Goal: Information Seeking & Learning: Find specific fact

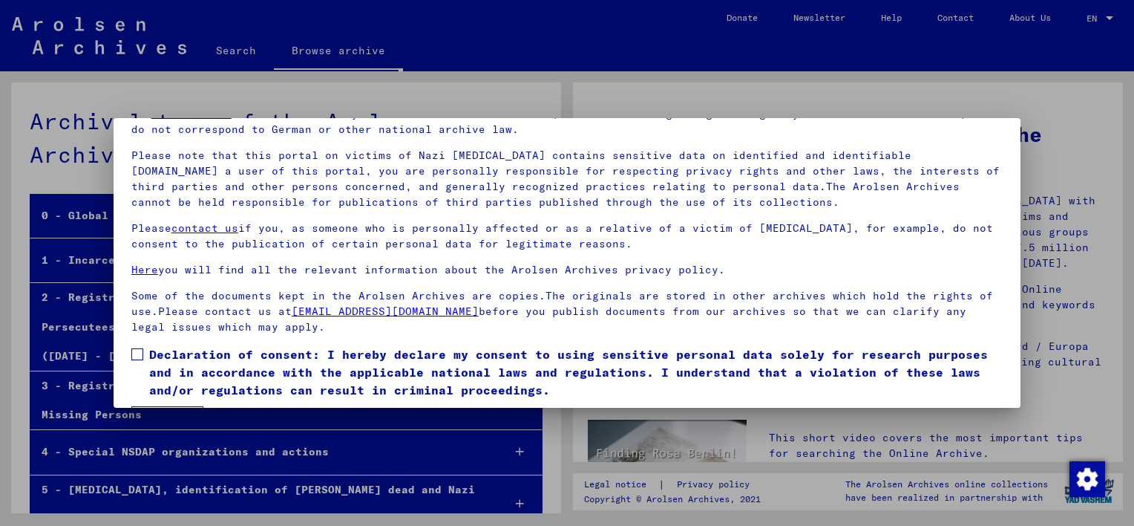
scroll to position [123, 0]
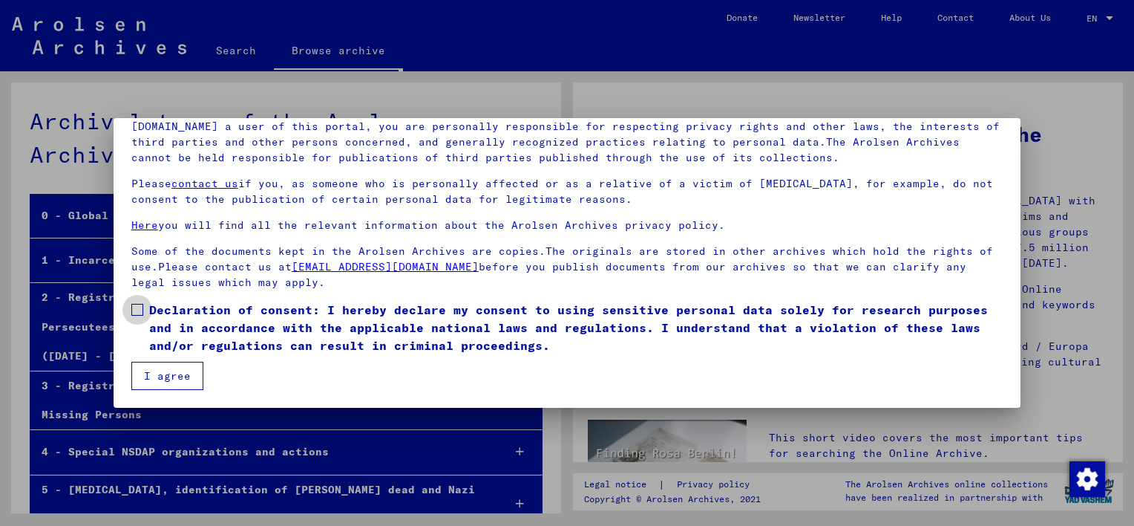
click at [136, 310] on span at bounding box center [137, 310] width 12 height 12
click at [163, 380] on button "I agree" at bounding box center [167, 376] width 72 height 28
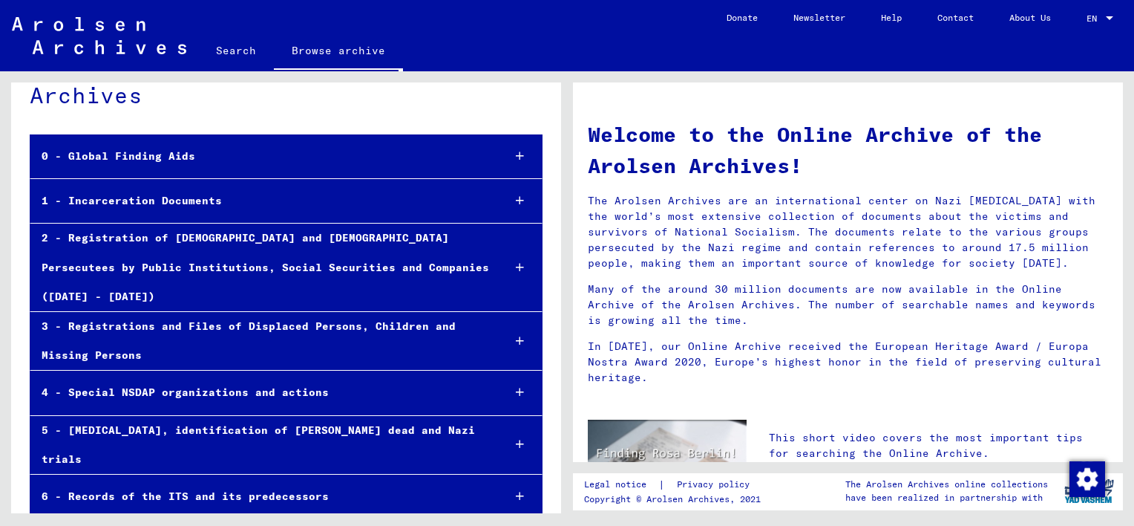
scroll to position [57, 0]
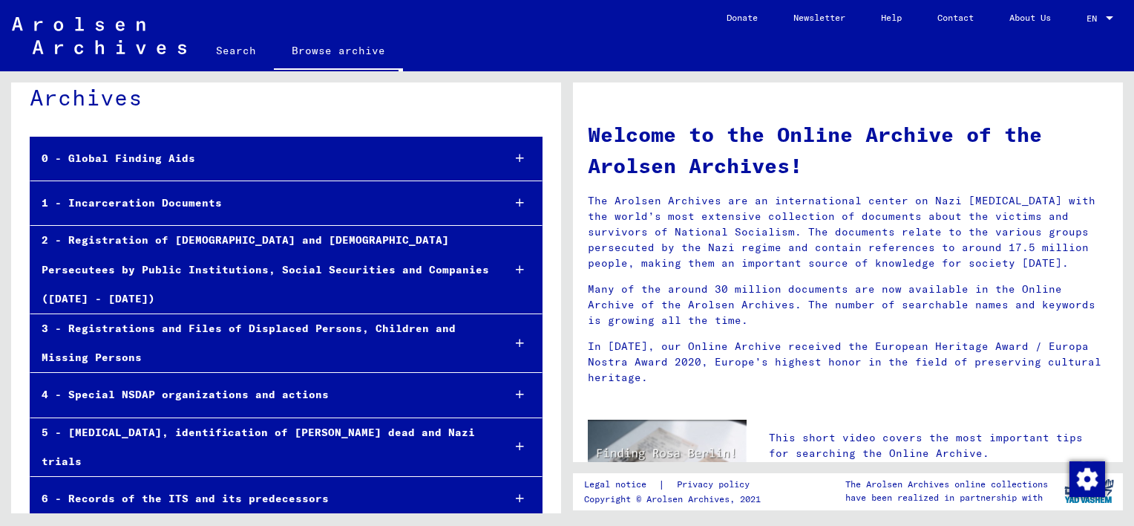
click at [516, 160] on icon at bounding box center [520, 158] width 8 height 10
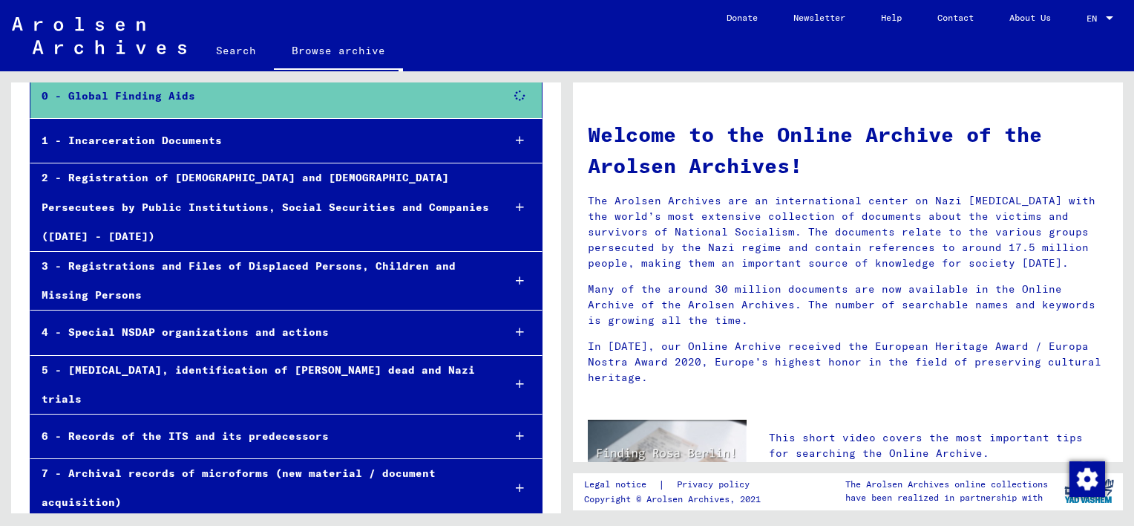
scroll to position [132, 0]
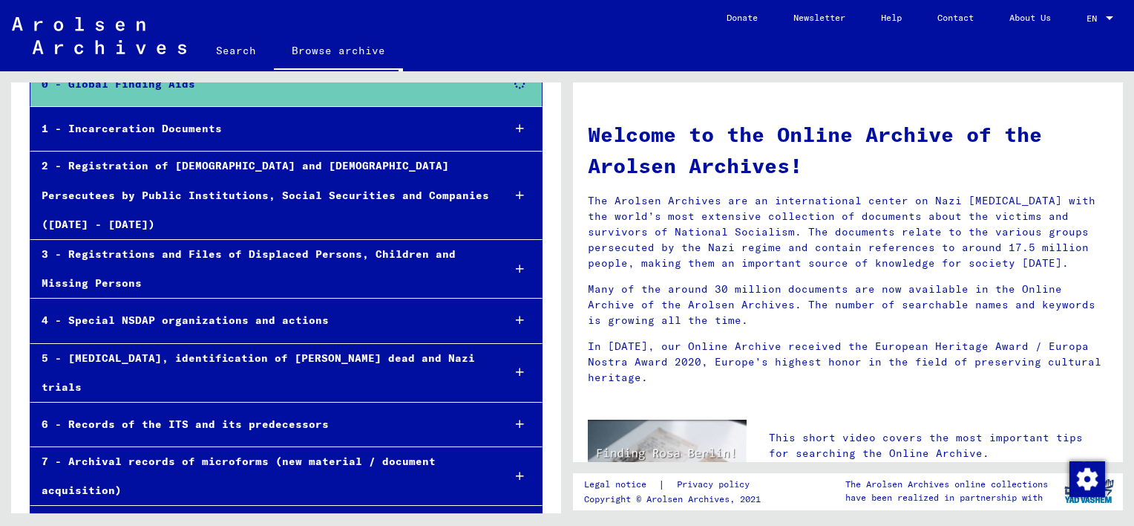
click at [516, 129] on icon at bounding box center [520, 128] width 8 height 10
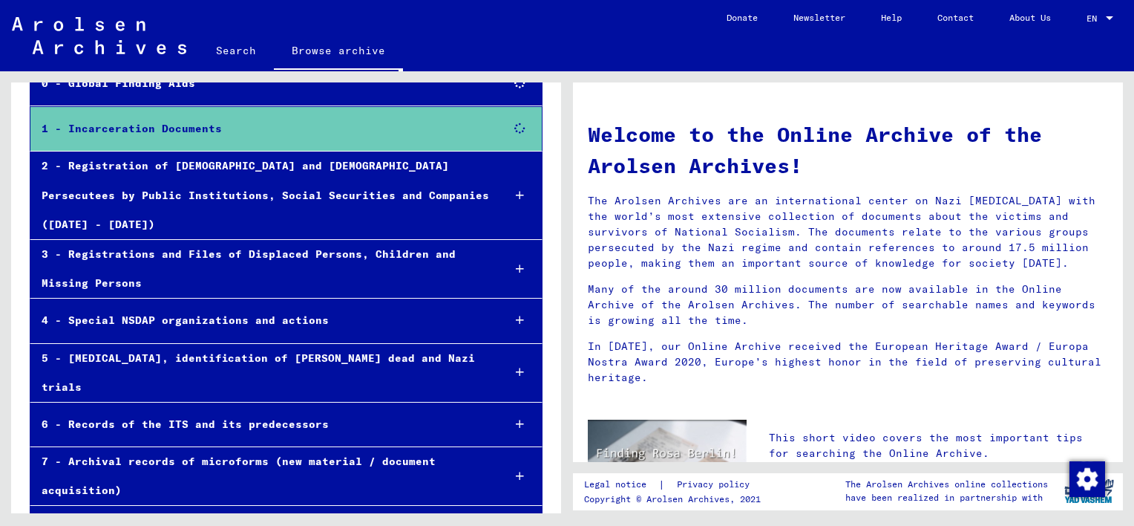
scroll to position [131, 0]
click at [516, 264] on icon at bounding box center [520, 269] width 8 height 10
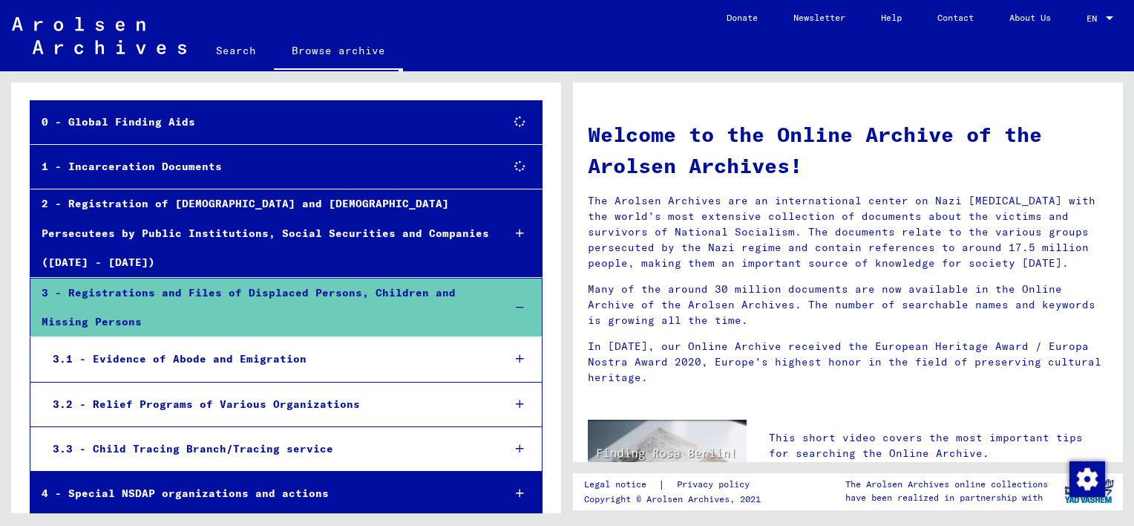
scroll to position [43, 0]
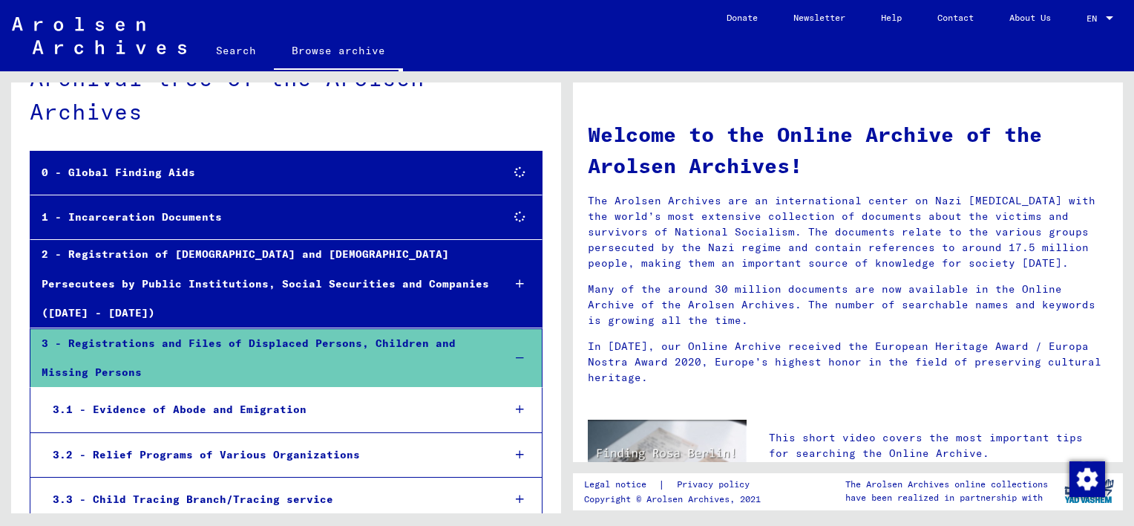
click at [516, 278] on icon at bounding box center [520, 283] width 8 height 10
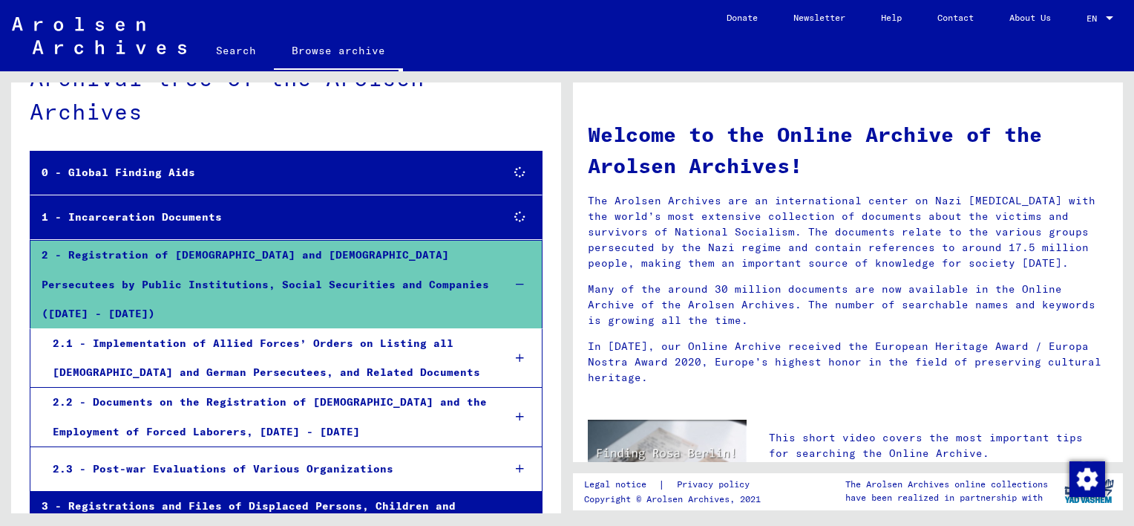
click at [516, 353] on icon at bounding box center [520, 358] width 8 height 10
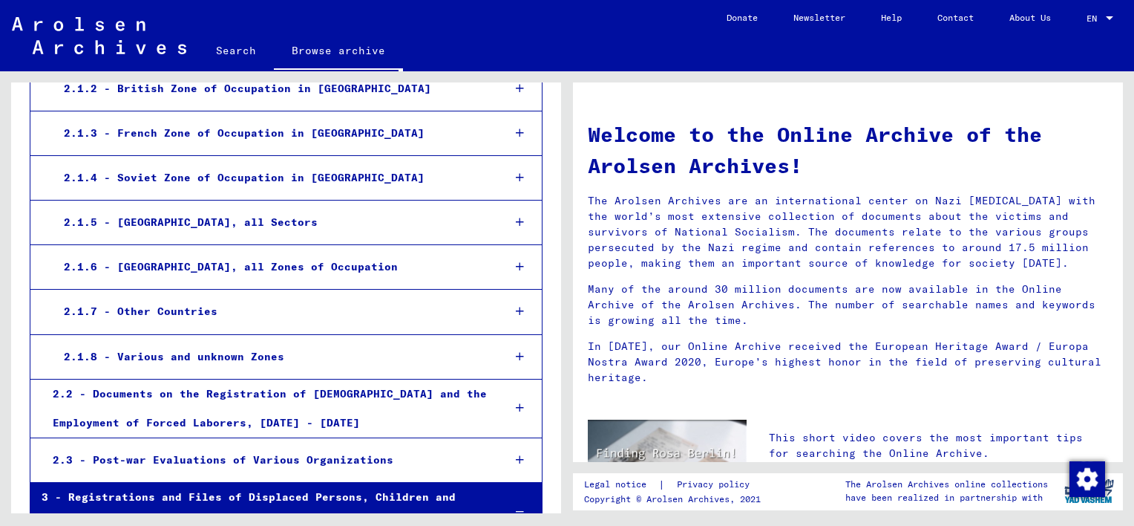
scroll to position [414, 0]
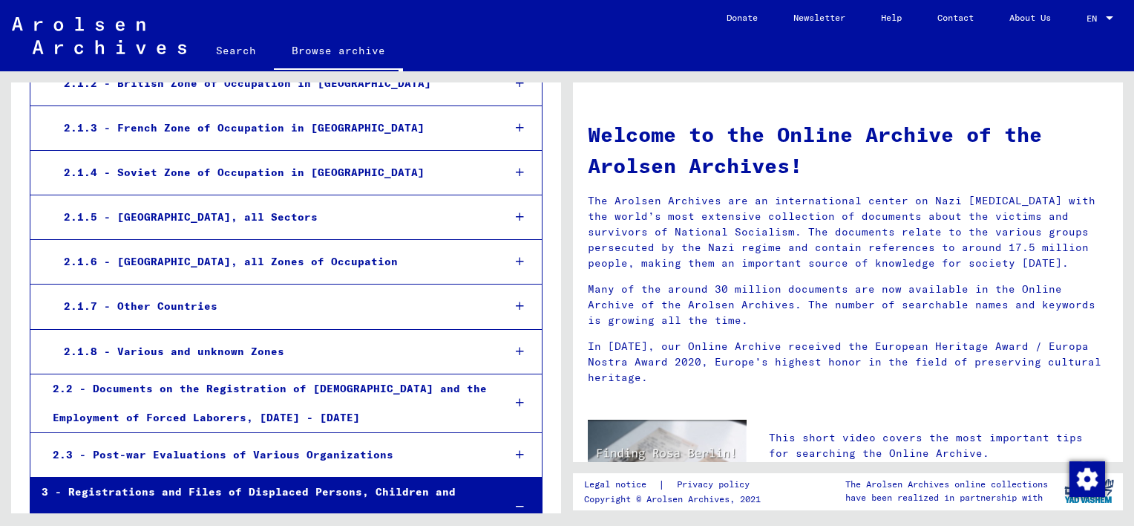
click at [516, 301] on icon at bounding box center [520, 306] width 8 height 10
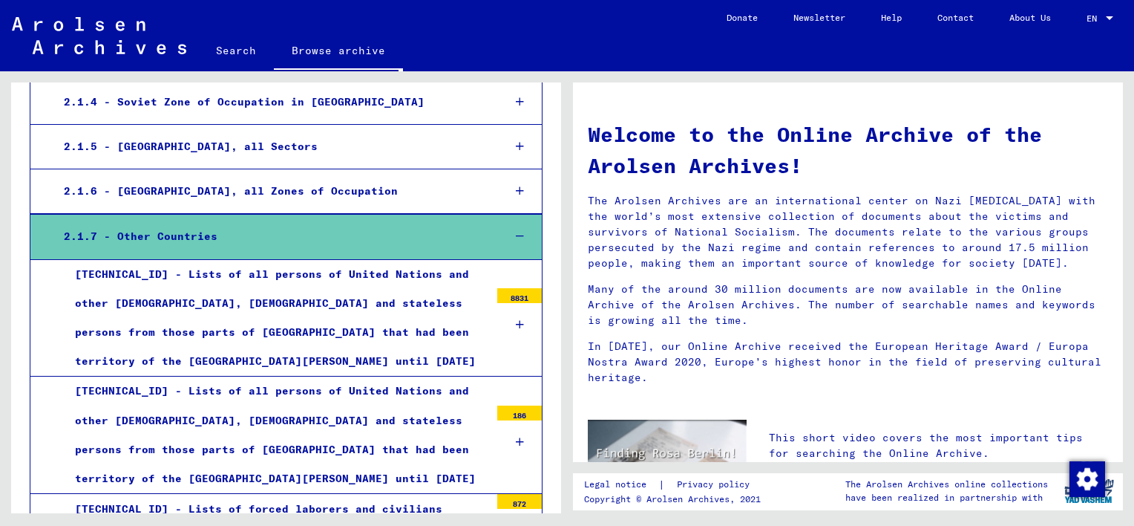
scroll to position [488, 0]
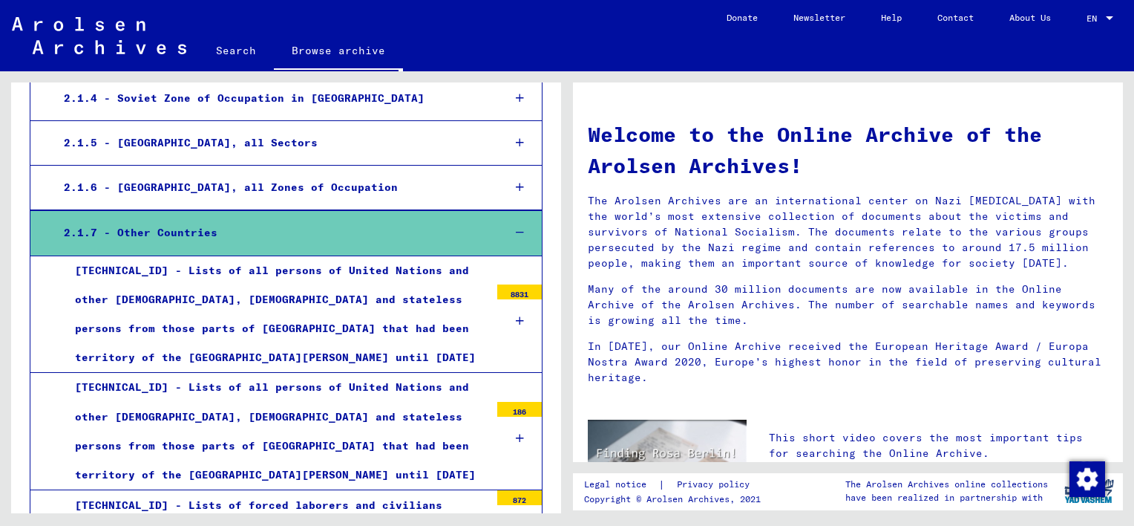
click at [516, 433] on icon at bounding box center [520, 438] width 8 height 10
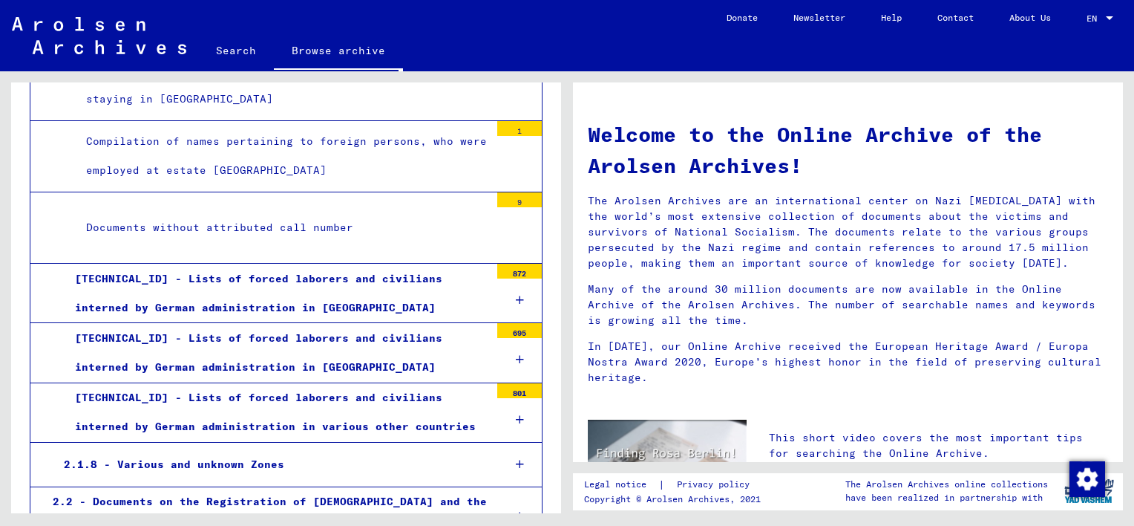
scroll to position [1379, 0]
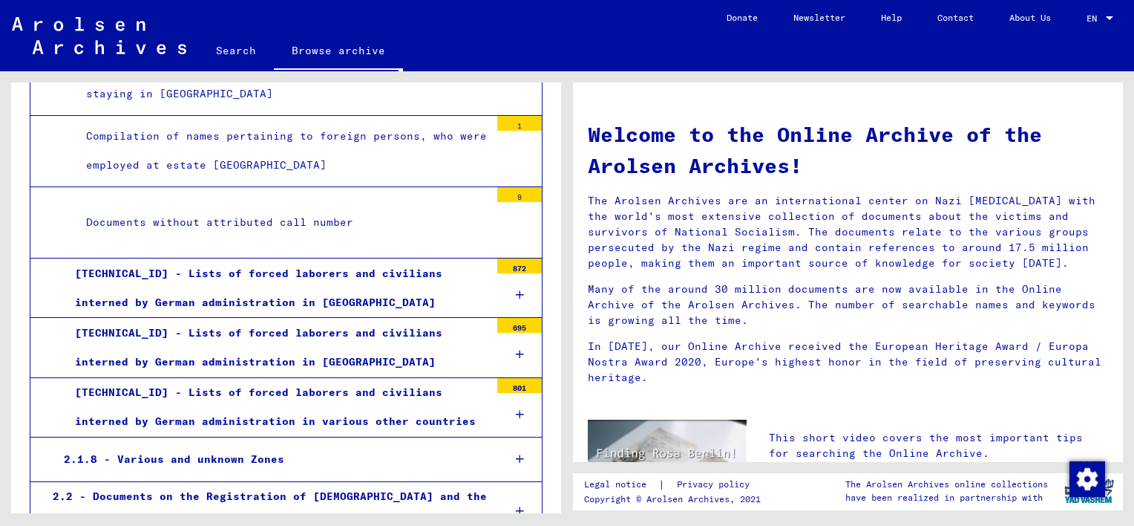
click at [516, 409] on icon at bounding box center [520, 414] width 8 height 10
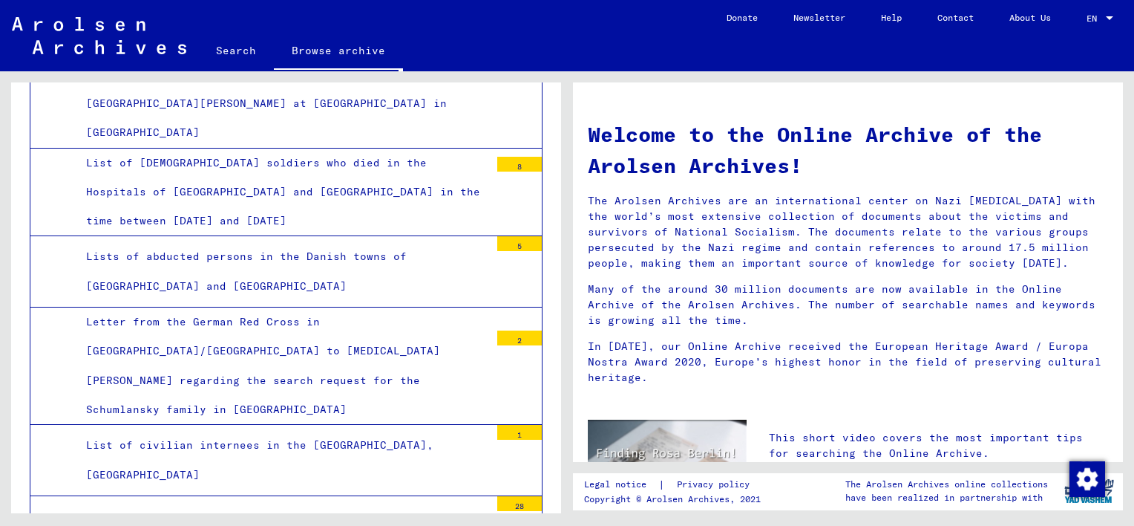
scroll to position [4392, 0]
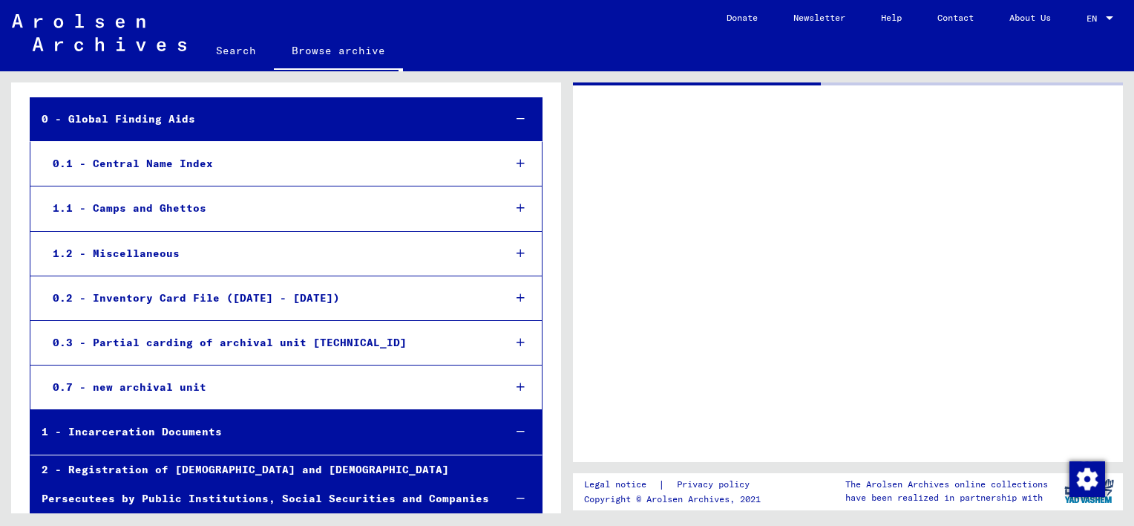
scroll to position [88, 0]
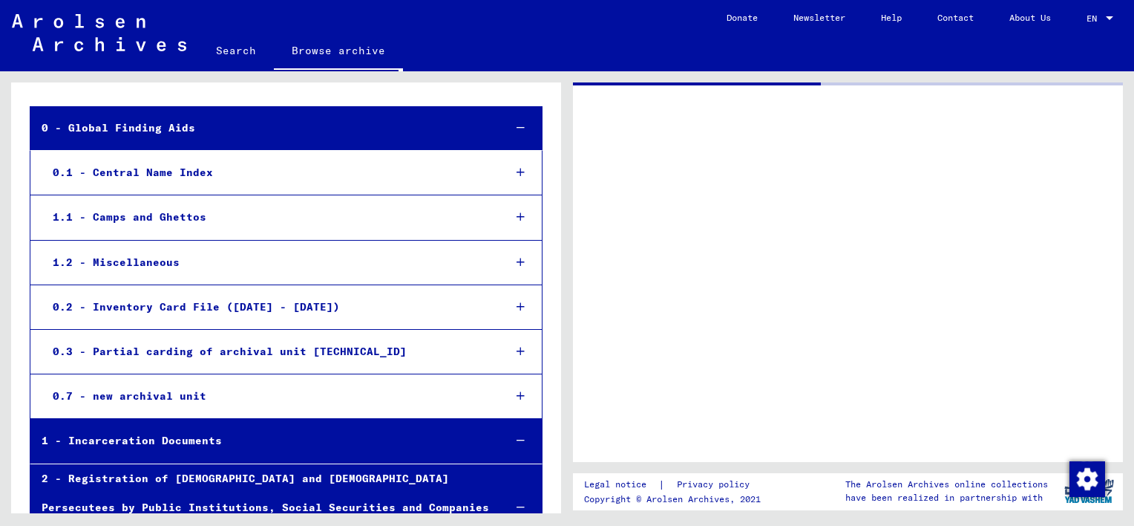
click at [517, 214] on icon at bounding box center [521, 217] width 8 height 10
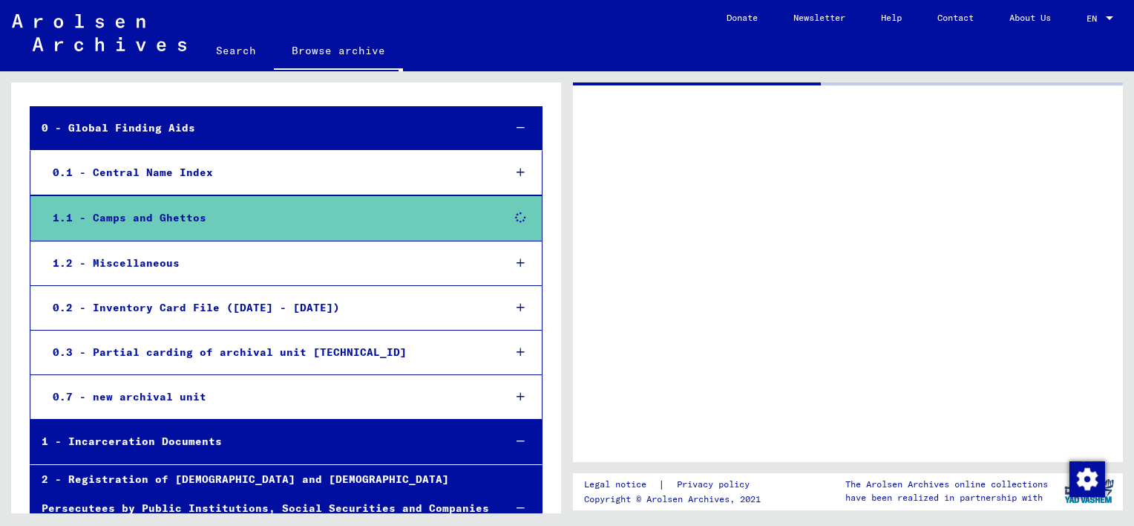
drag, startPoint x: 763, startPoint y: 211, endPoint x: 754, endPoint y: 208, distance: 9.4
click at [761, 209] on div at bounding box center [848, 271] width 550 height 379
click at [517, 306] on icon at bounding box center [521, 307] width 8 height 10
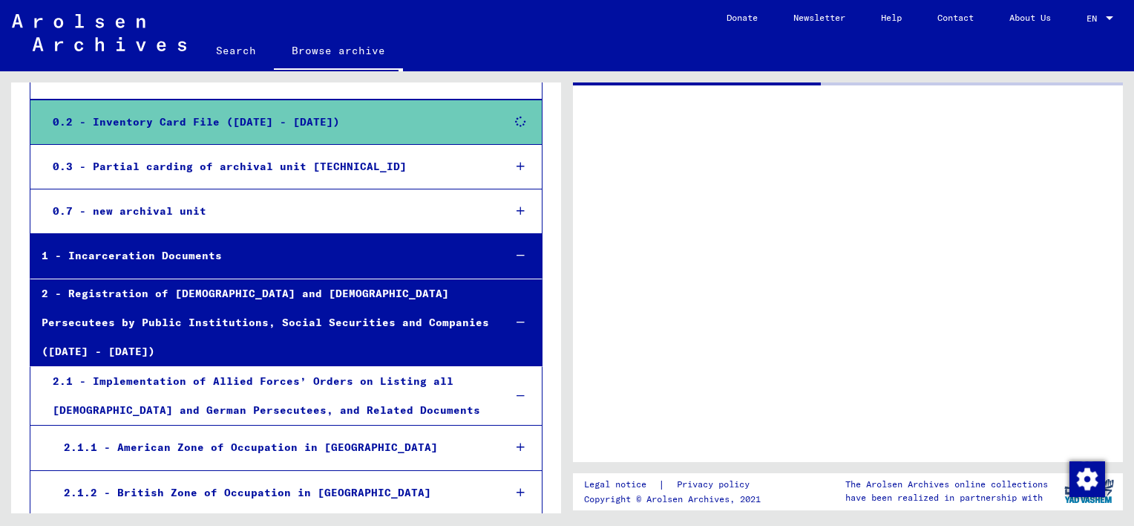
scroll to position [13, 0]
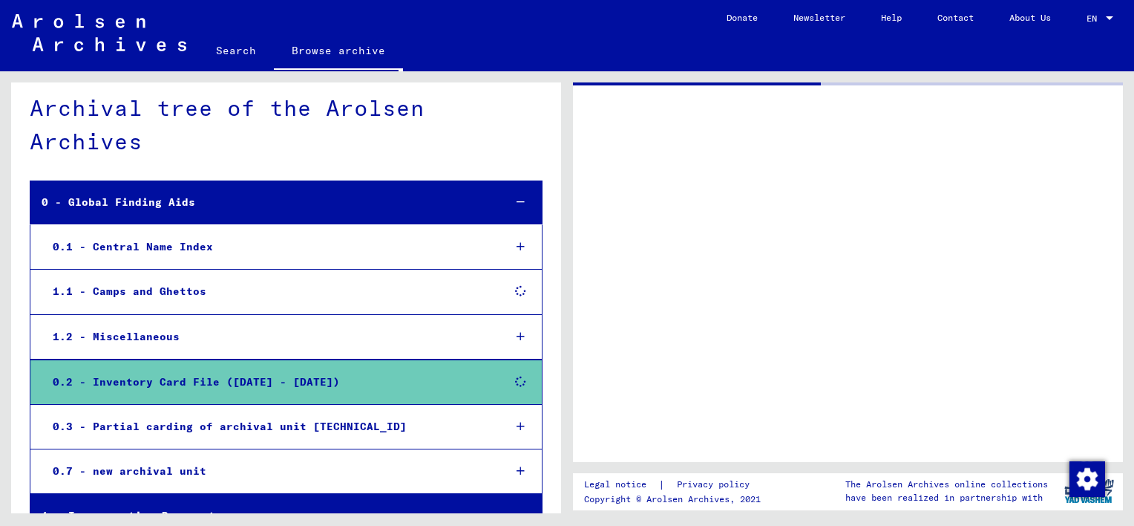
click at [157, 288] on div "1.1 - Camps and Ghettos" at bounding box center [267, 291] width 450 height 29
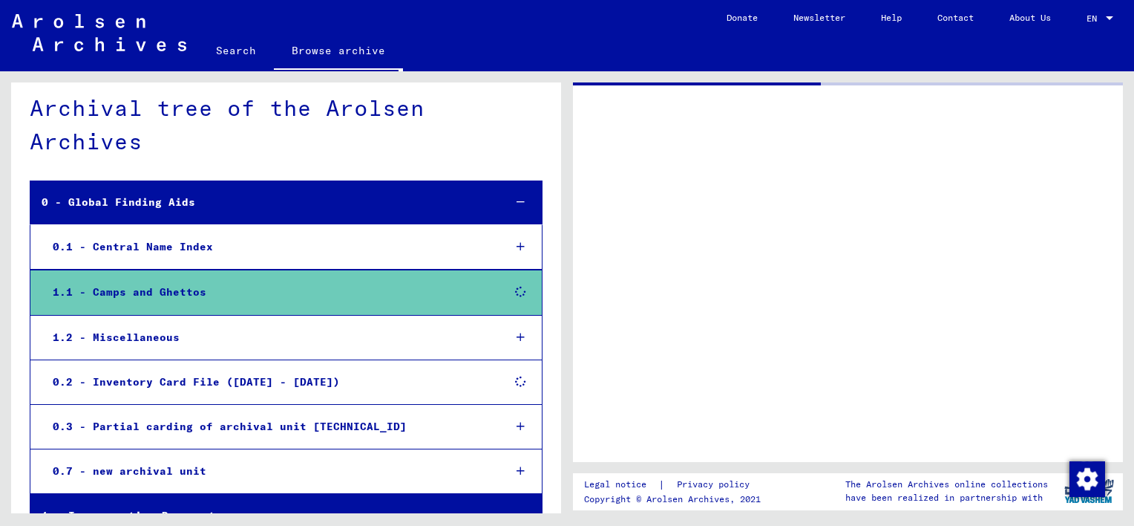
click at [176, 249] on div "0.1 - Central Name Index" at bounding box center [267, 246] width 450 height 29
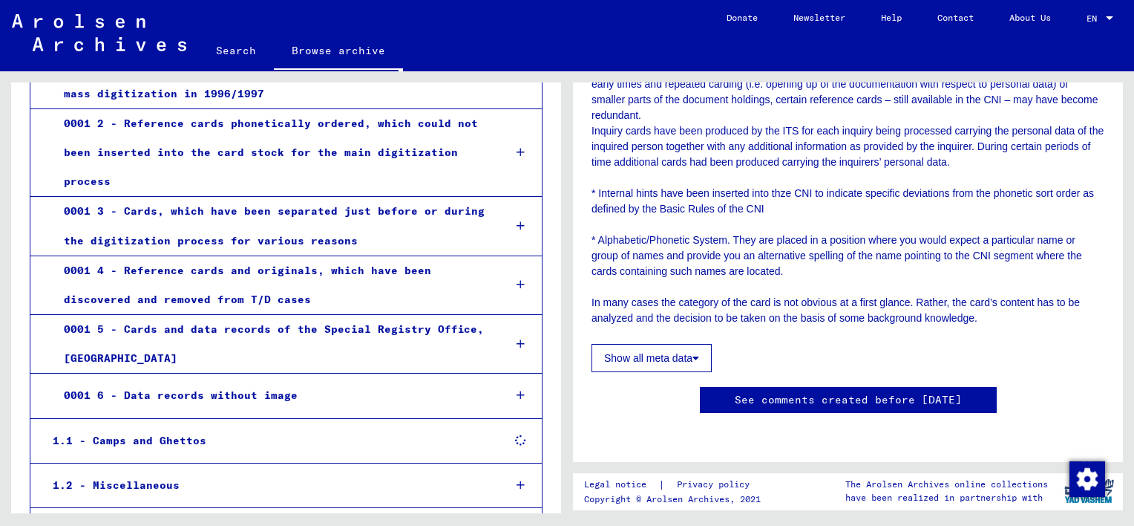
scroll to position [236, 0]
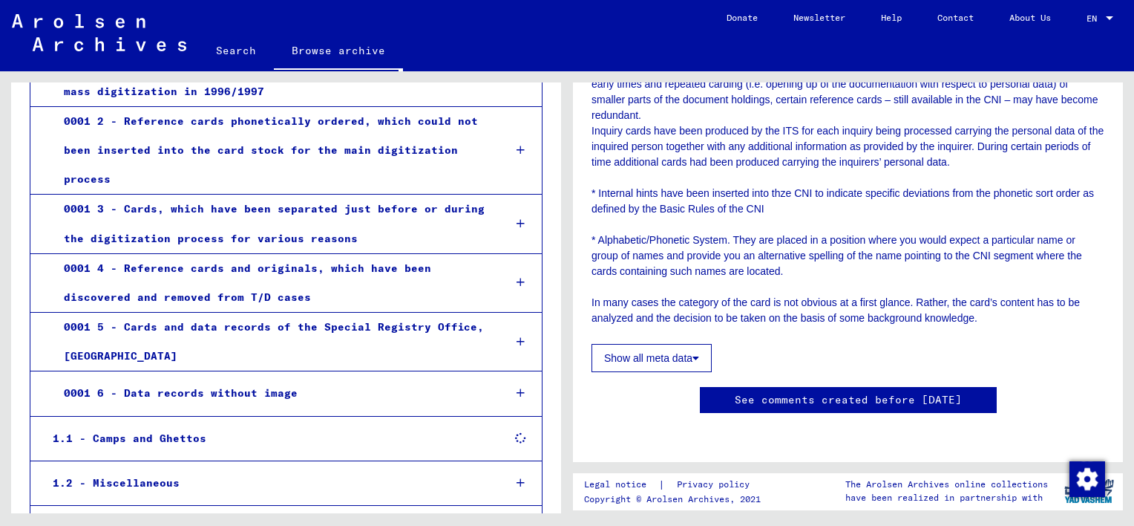
click at [160, 438] on div "1.1 - Camps and Ghettos" at bounding box center [267, 438] width 450 height 29
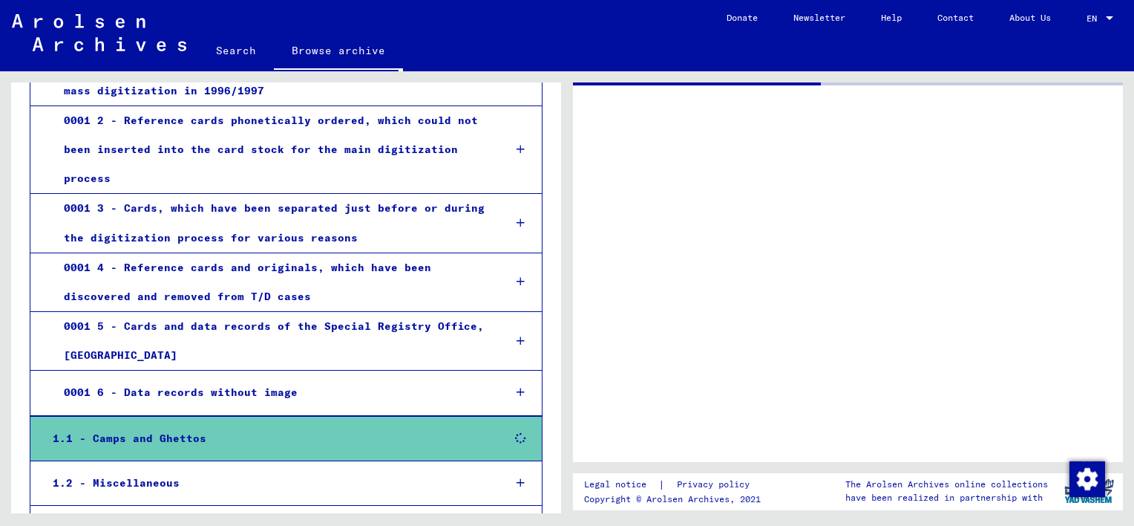
scroll to position [235, 0]
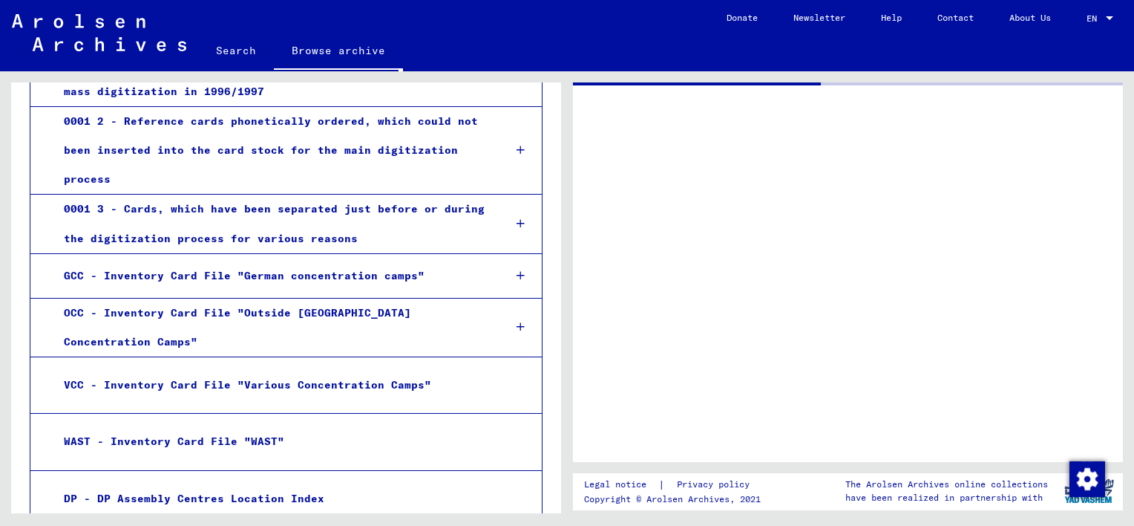
click at [291, 484] on div "DP - DP Assembly Centres Location Index" at bounding box center [271, 498] width 437 height 29
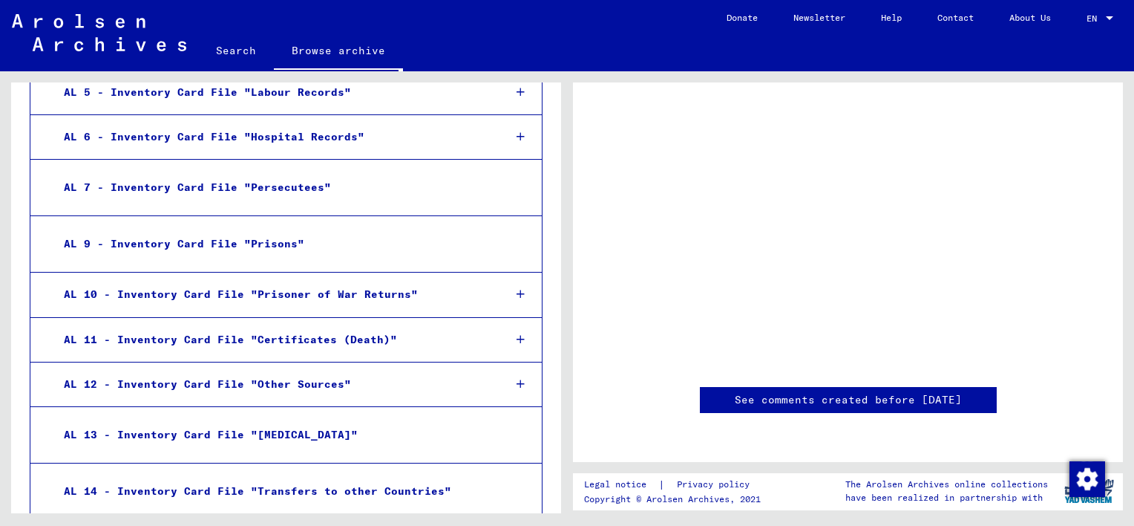
scroll to position [1958, 0]
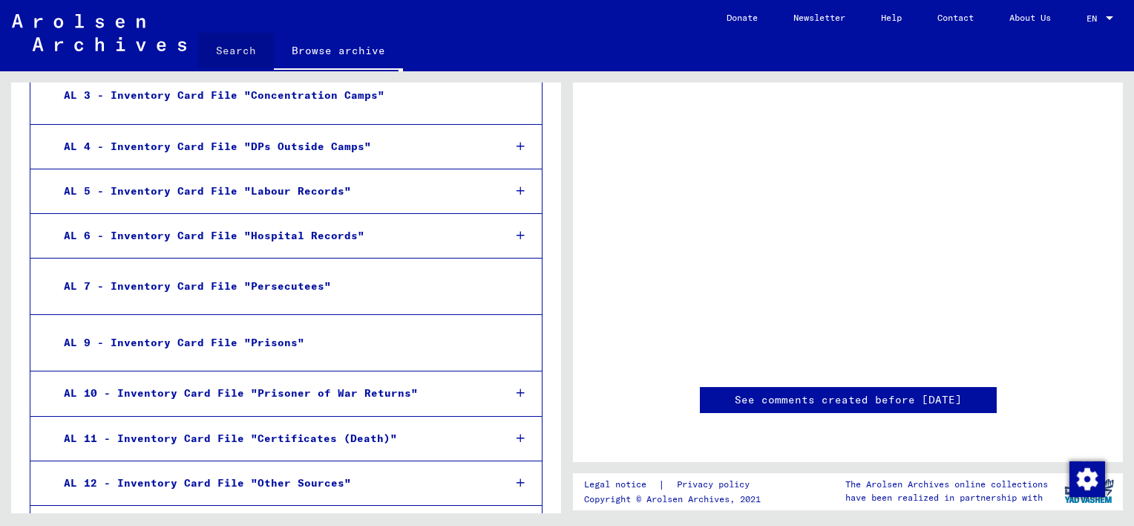
click at [232, 49] on link "Search" at bounding box center [236, 51] width 76 height 36
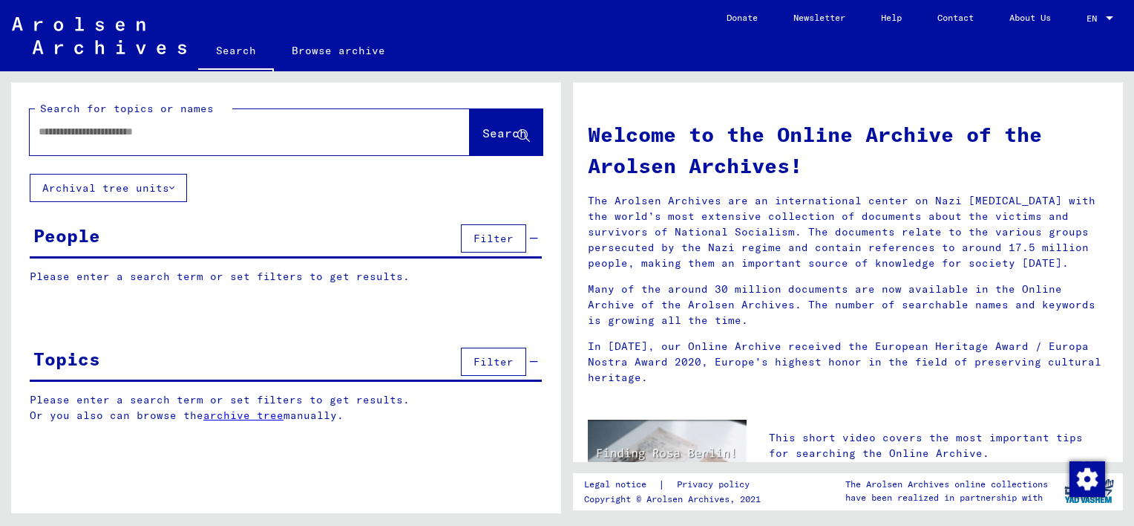
click at [174, 186] on icon at bounding box center [171, 188] width 5 height 10
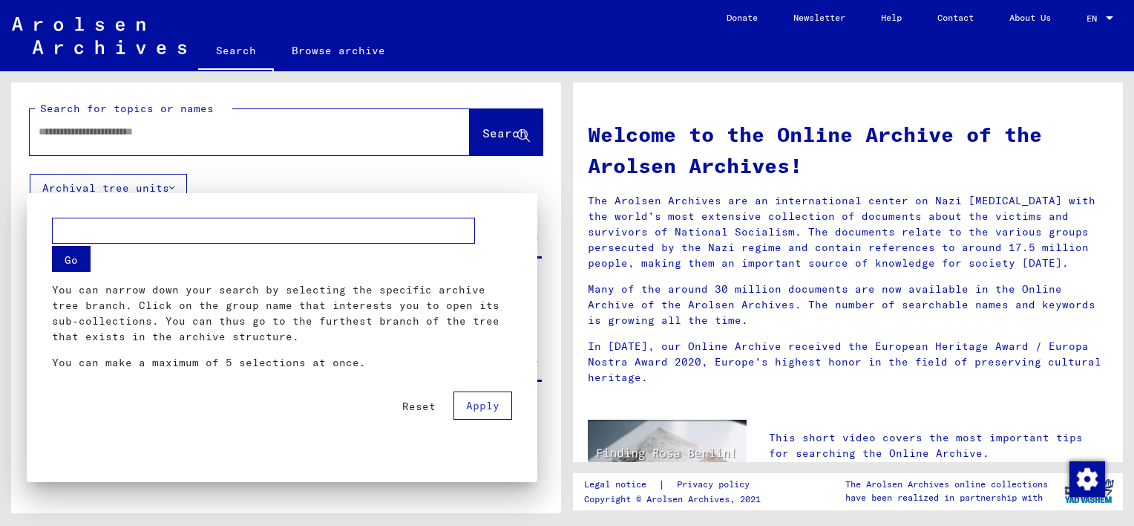
click at [277, 173] on div at bounding box center [567, 263] width 1134 height 526
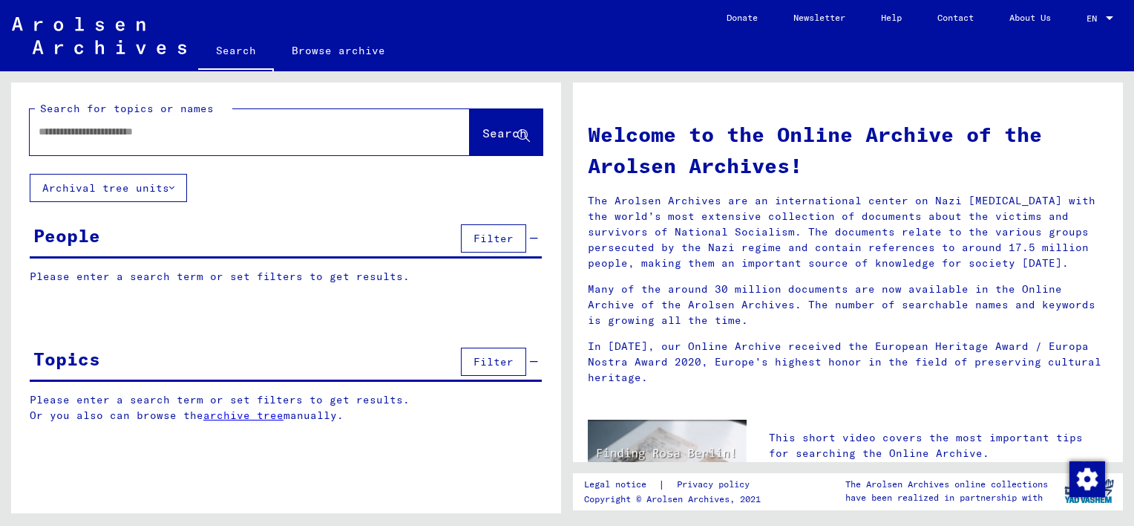
click at [484, 242] on span "Filter" at bounding box center [494, 238] width 40 height 13
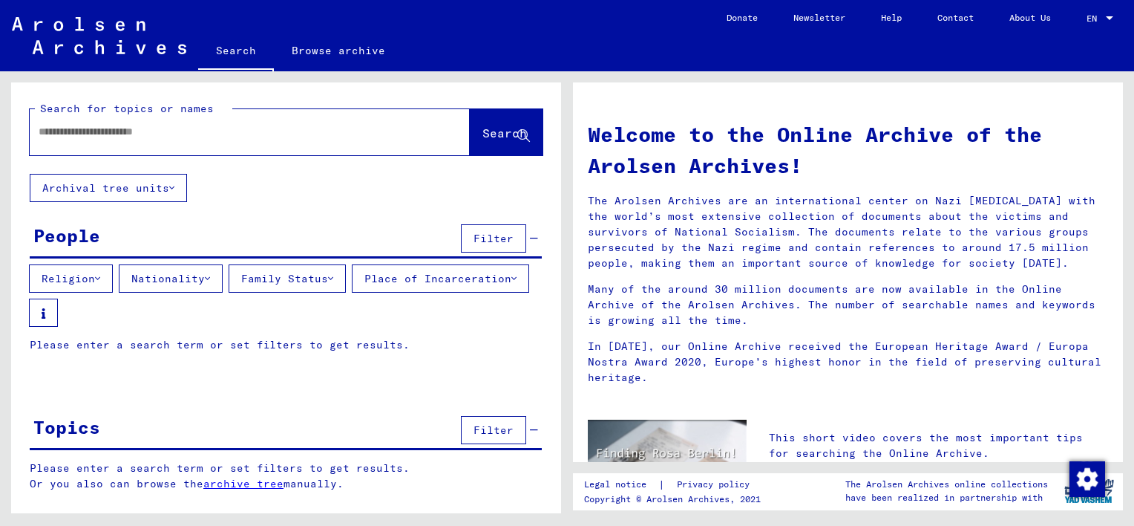
click at [505, 431] on span "Filter" at bounding box center [494, 429] width 40 height 13
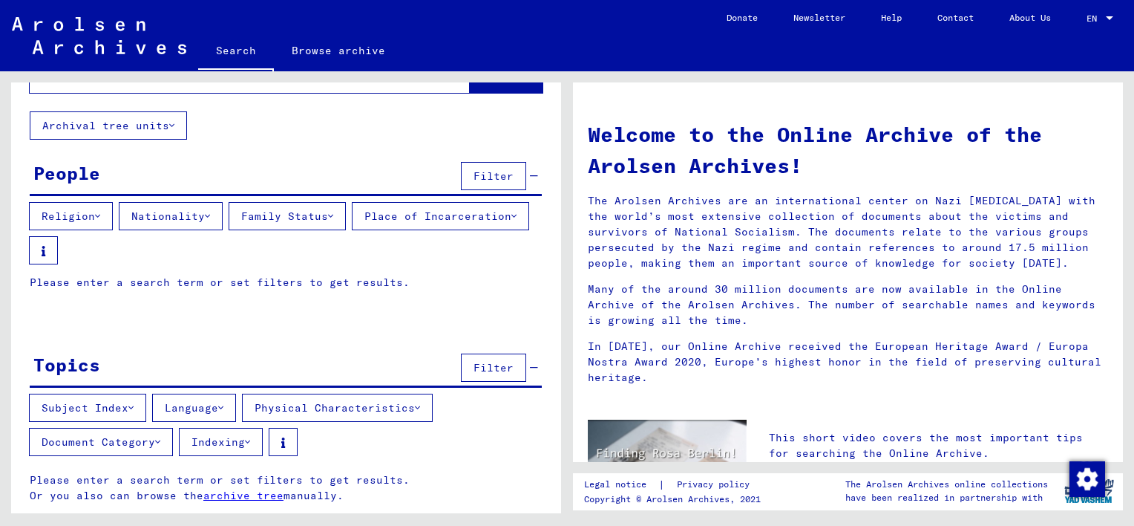
scroll to position [65, 0]
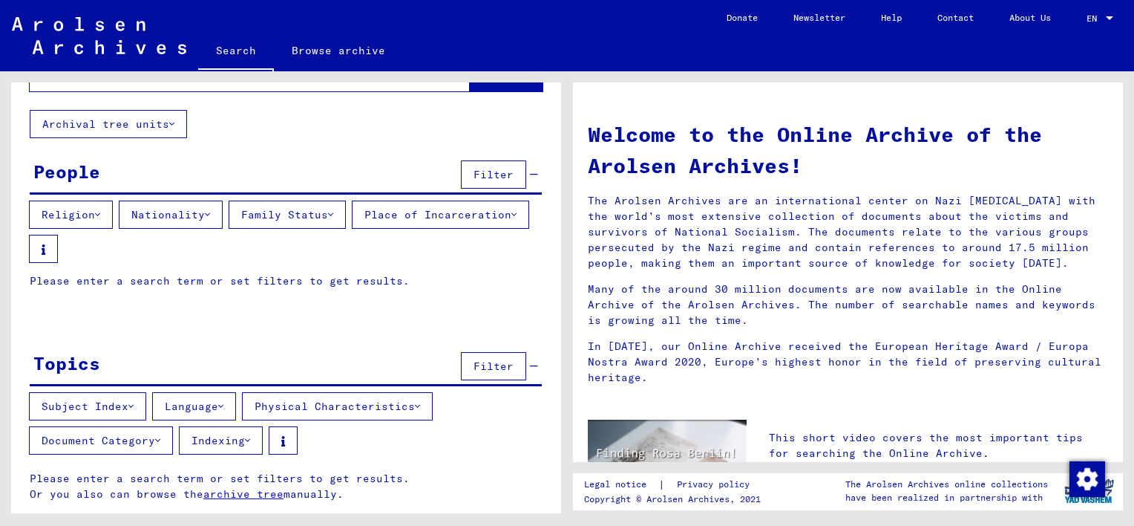
click at [134, 407] on icon at bounding box center [130, 406] width 5 height 10
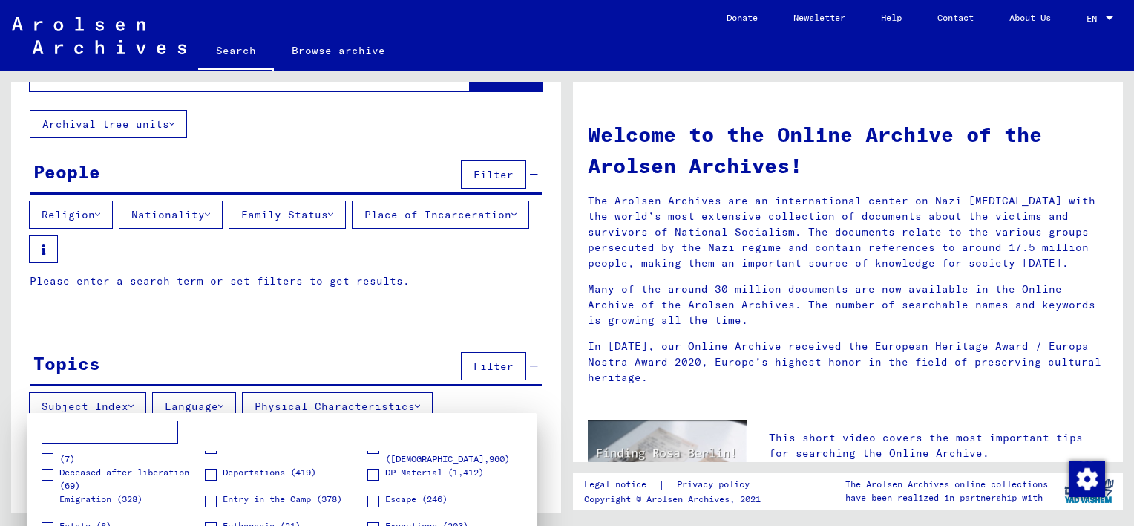
scroll to position [148, 0]
click at [211, 212] on div at bounding box center [567, 263] width 1134 height 526
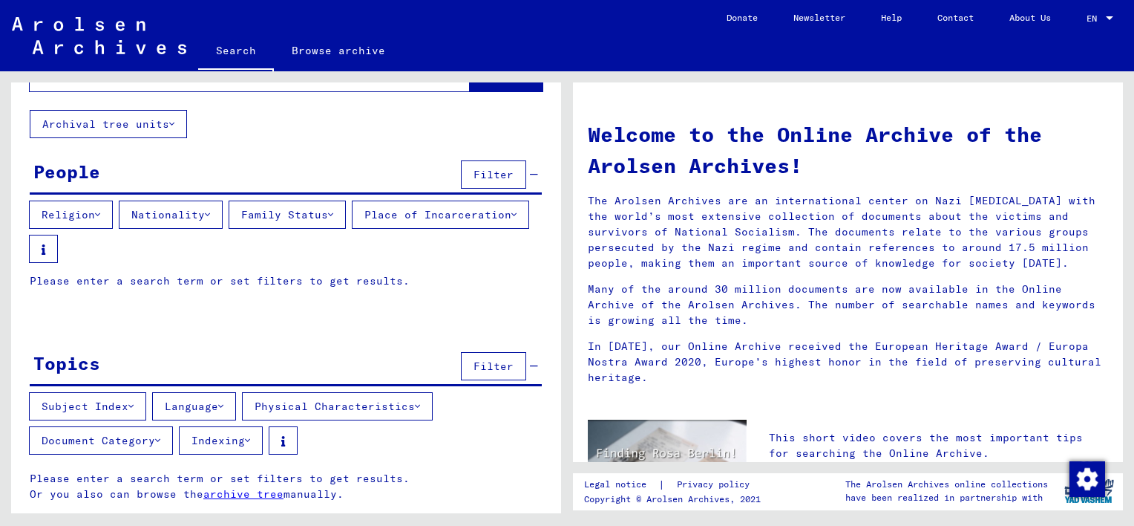
click at [211, 212] on button "Nationality" at bounding box center [171, 214] width 104 height 28
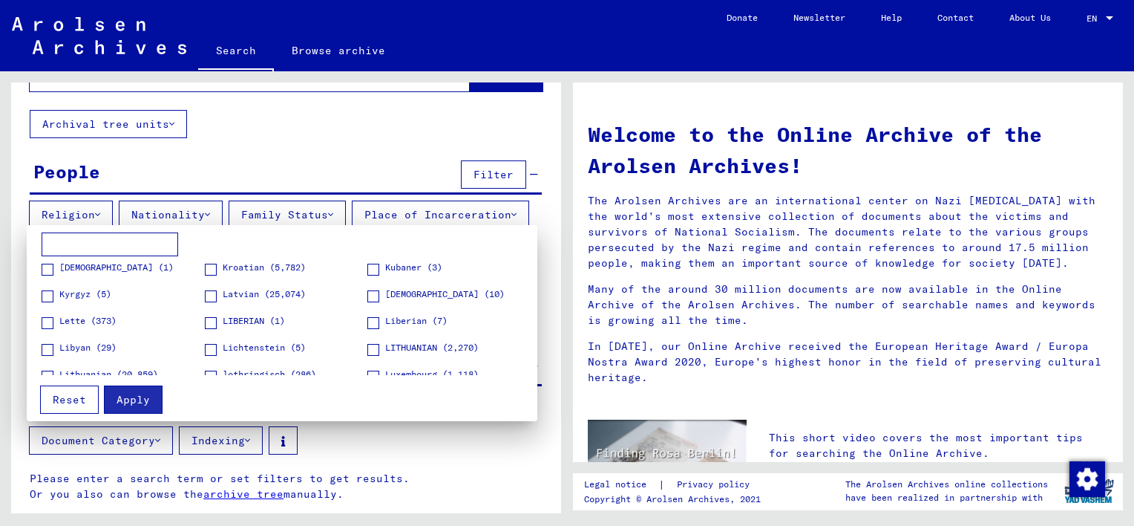
scroll to position [1188, 0]
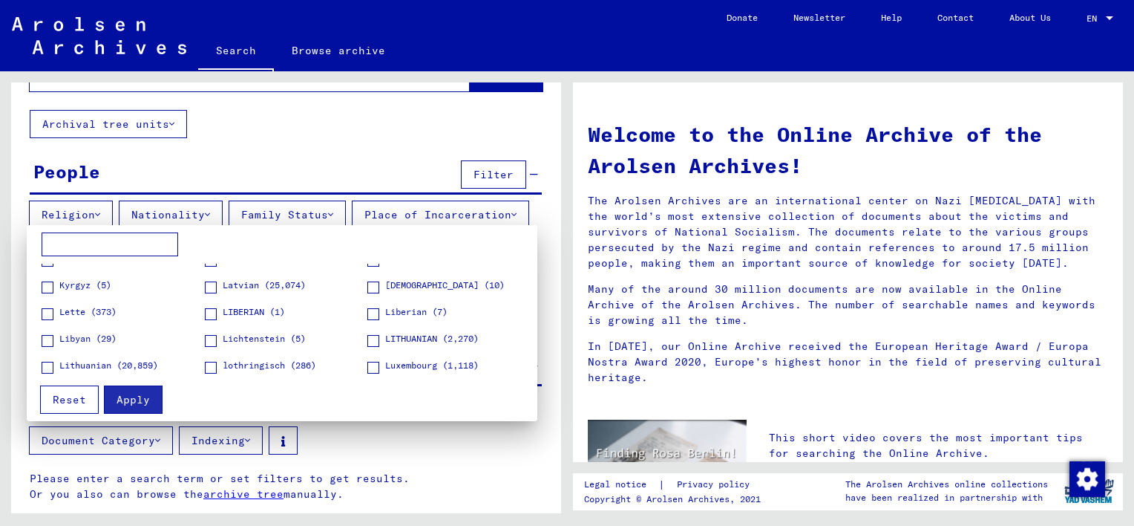
click at [210, 288] on span at bounding box center [211, 287] width 12 height 12
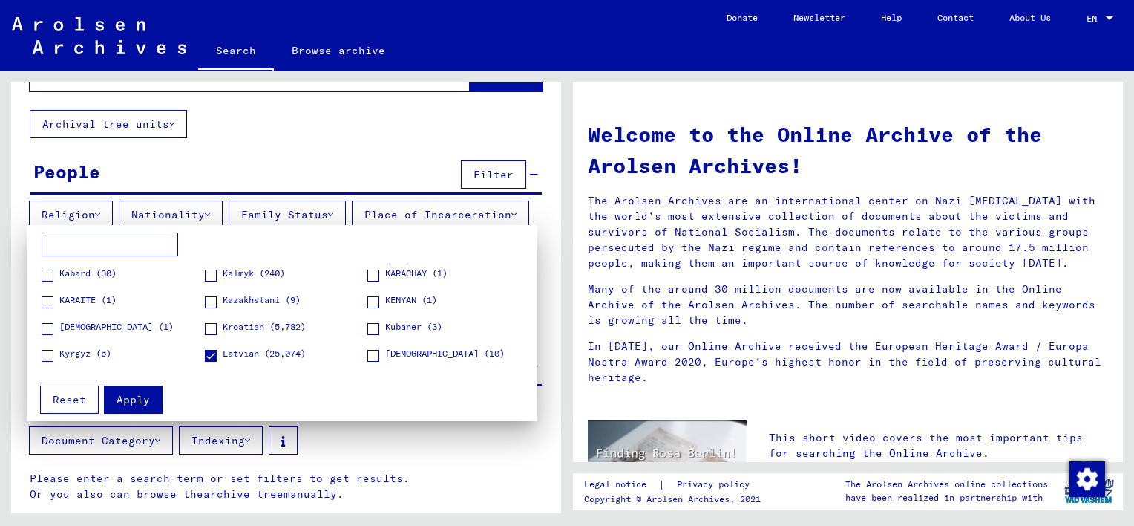
scroll to position [1114, 0]
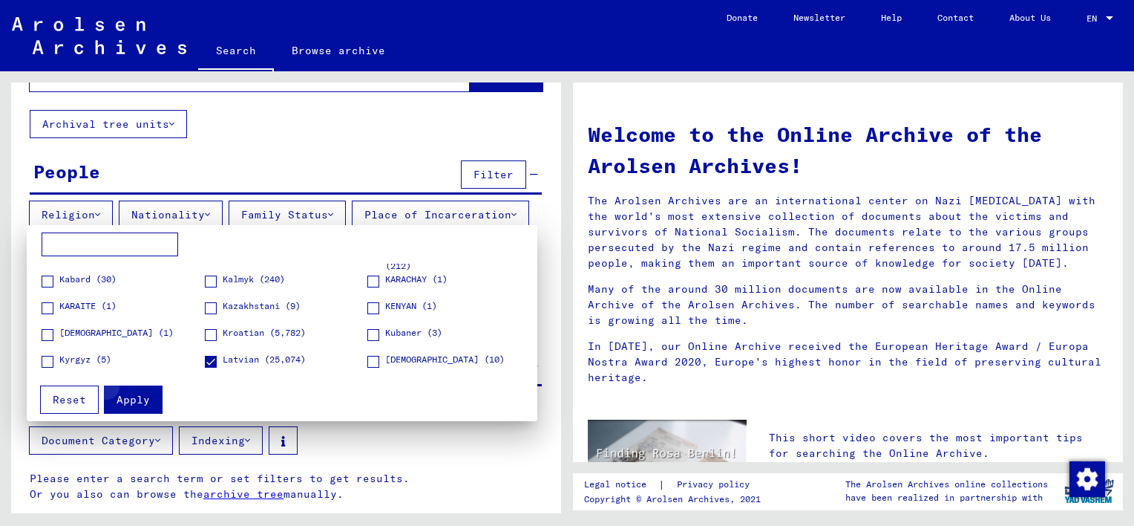
click at [150, 393] on button "Apply" at bounding box center [133, 399] width 59 height 28
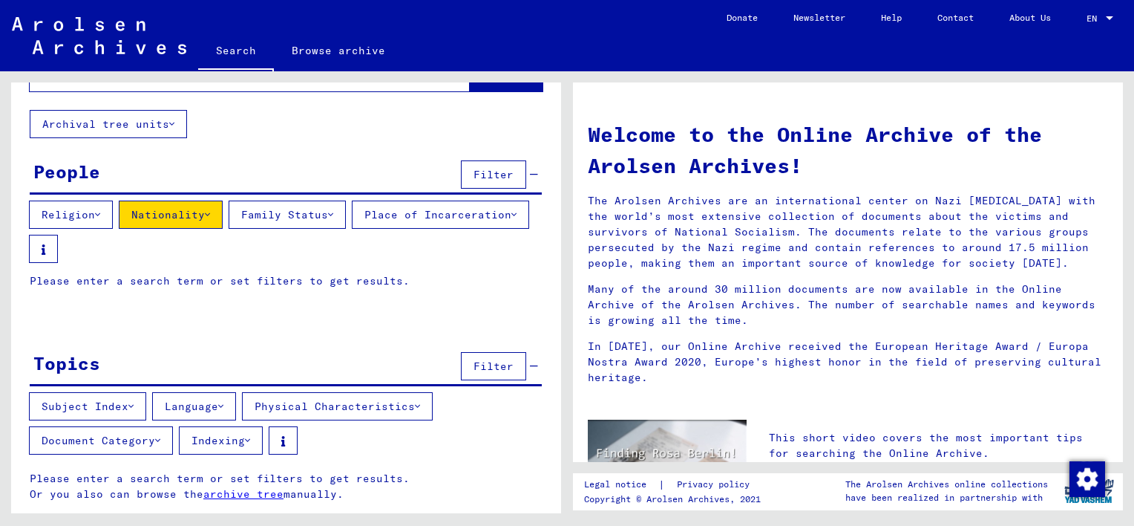
click at [333, 215] on icon at bounding box center [330, 214] width 5 height 10
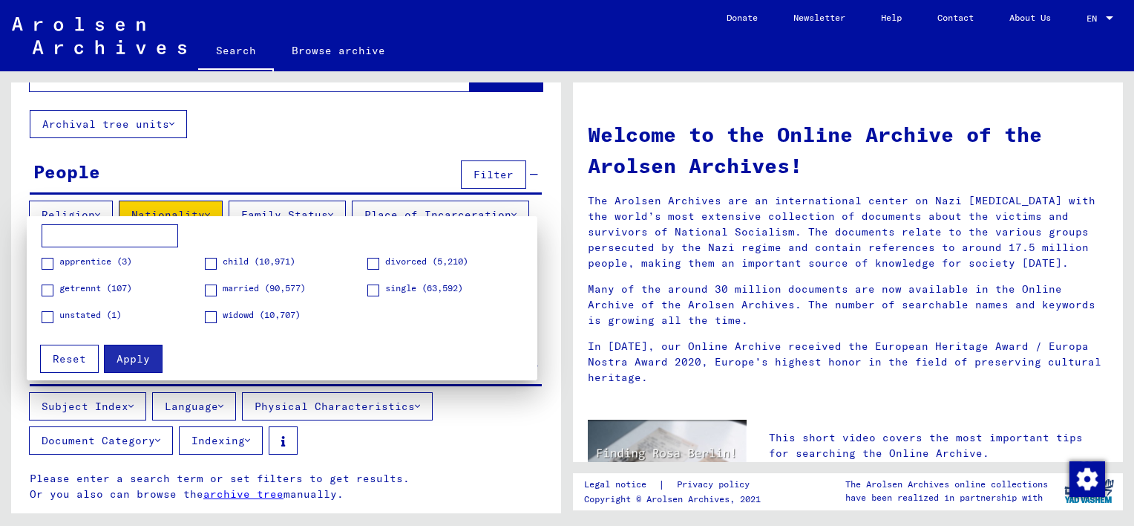
click at [214, 263] on span at bounding box center [211, 264] width 12 height 12
click at [143, 360] on span "Apply" at bounding box center [133, 358] width 33 height 13
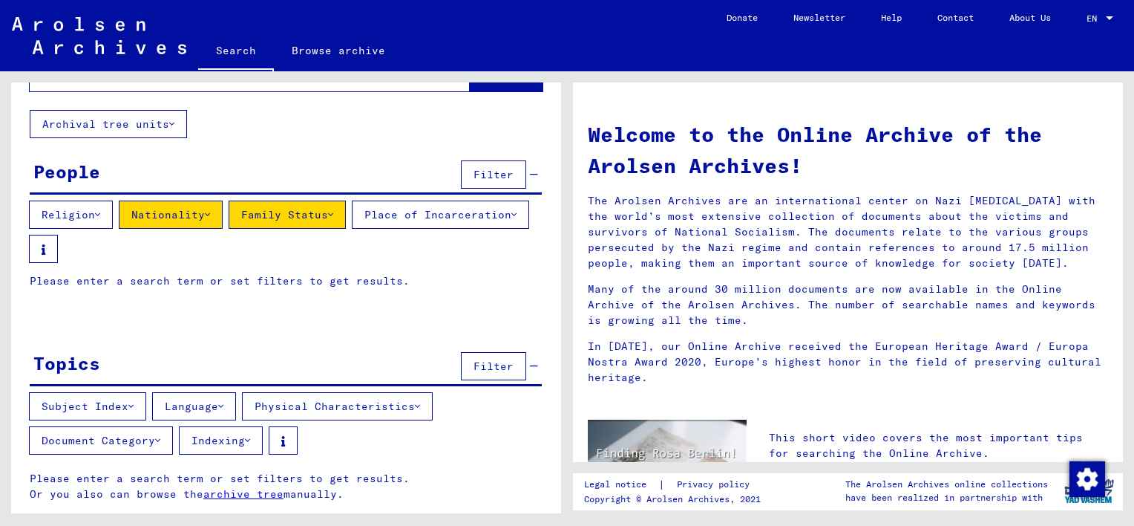
click at [511, 220] on icon at bounding box center [513, 214] width 5 height 10
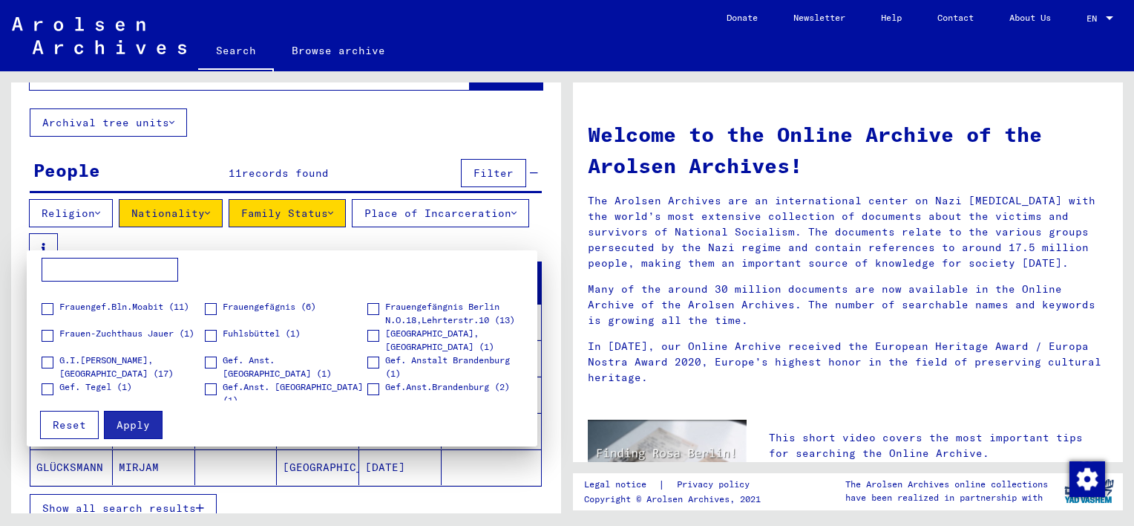
scroll to position [1114, 0]
click at [446, 226] on div at bounding box center [567, 263] width 1134 height 526
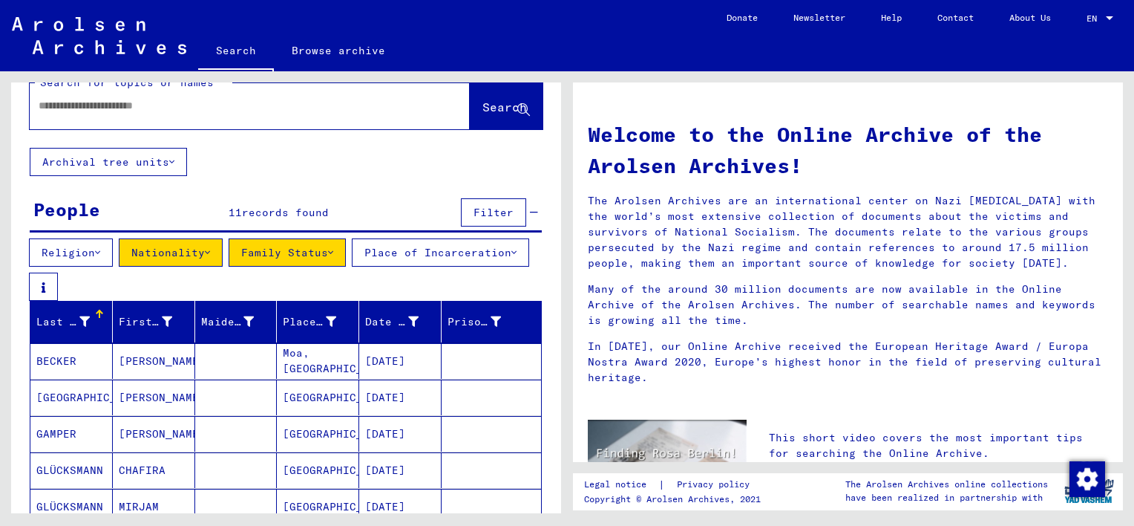
scroll to position [0, 0]
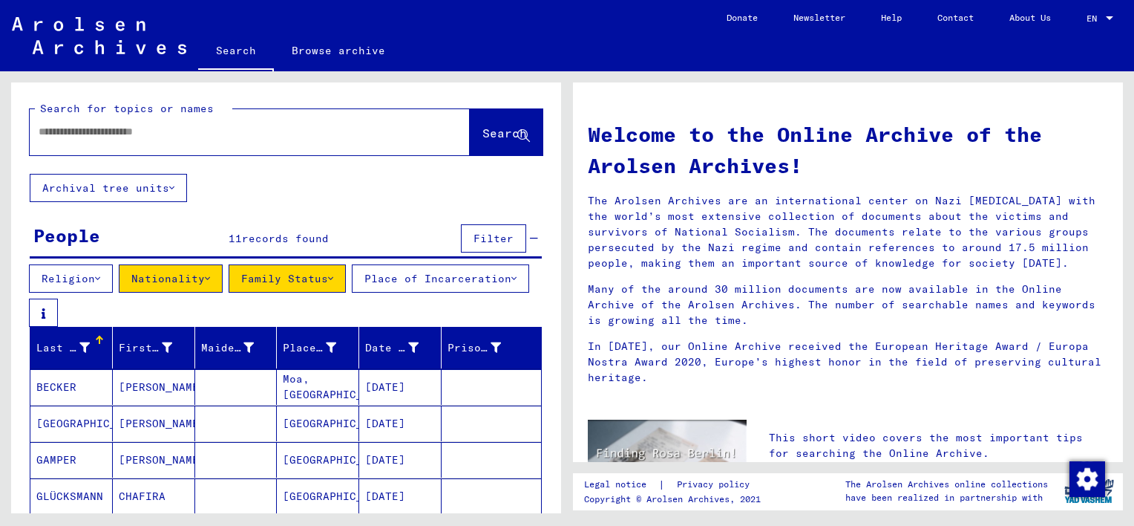
click at [174, 188] on icon at bounding box center [171, 188] width 5 height 10
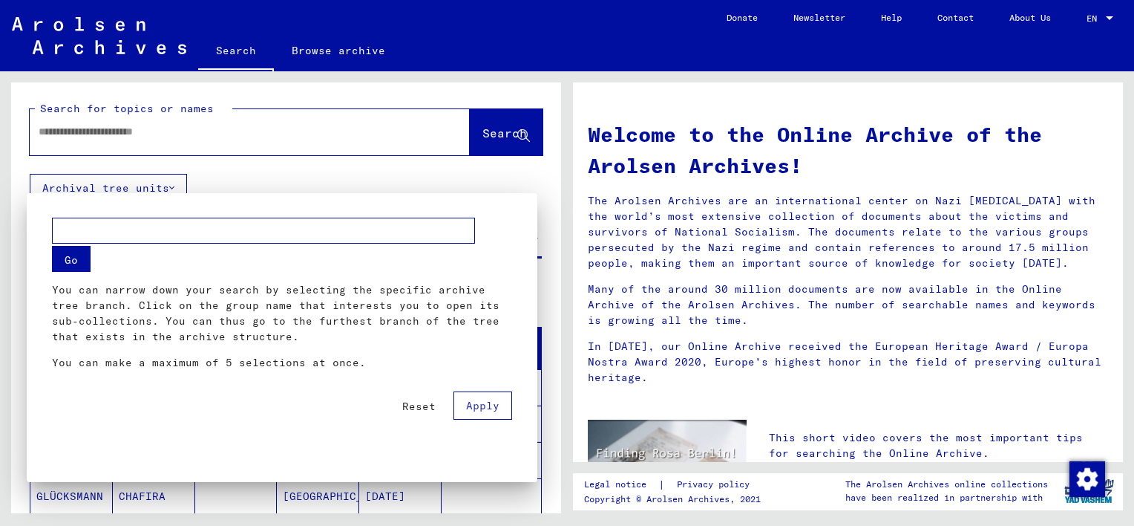
click at [175, 189] on div at bounding box center [567, 263] width 1134 height 526
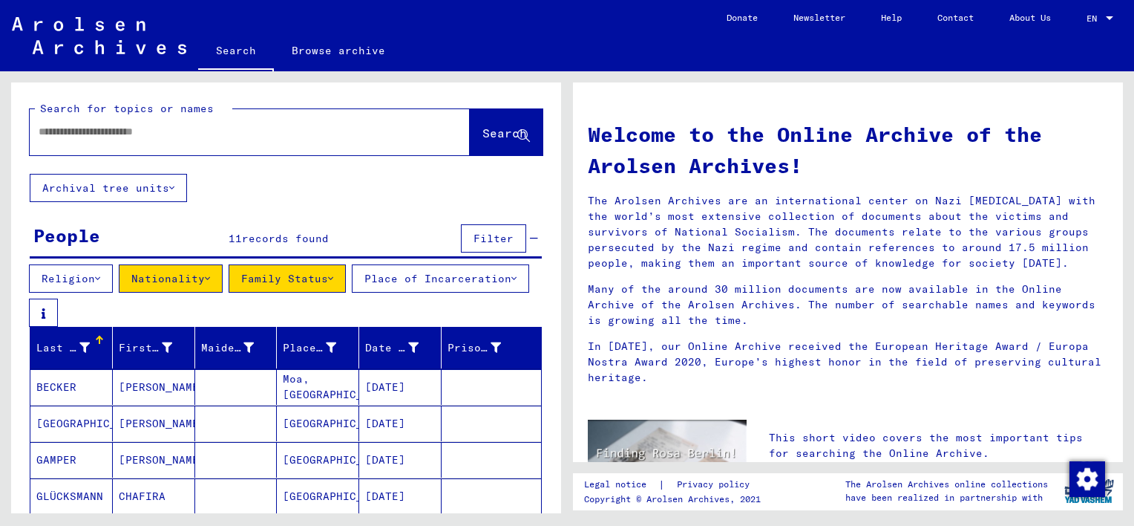
click at [333, 274] on icon at bounding box center [330, 278] width 5 height 10
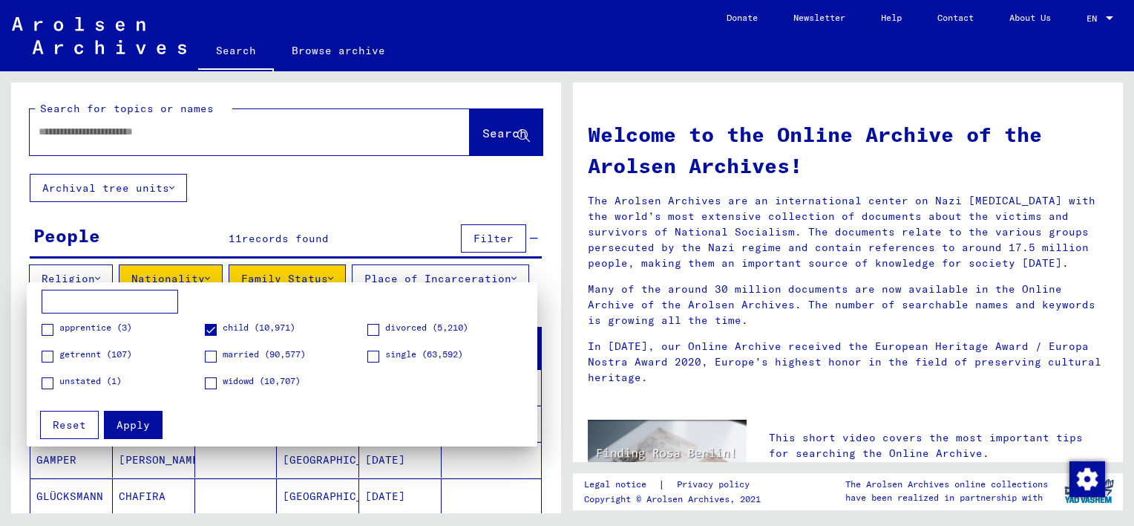
click at [146, 425] on span "Apply" at bounding box center [133, 424] width 33 height 13
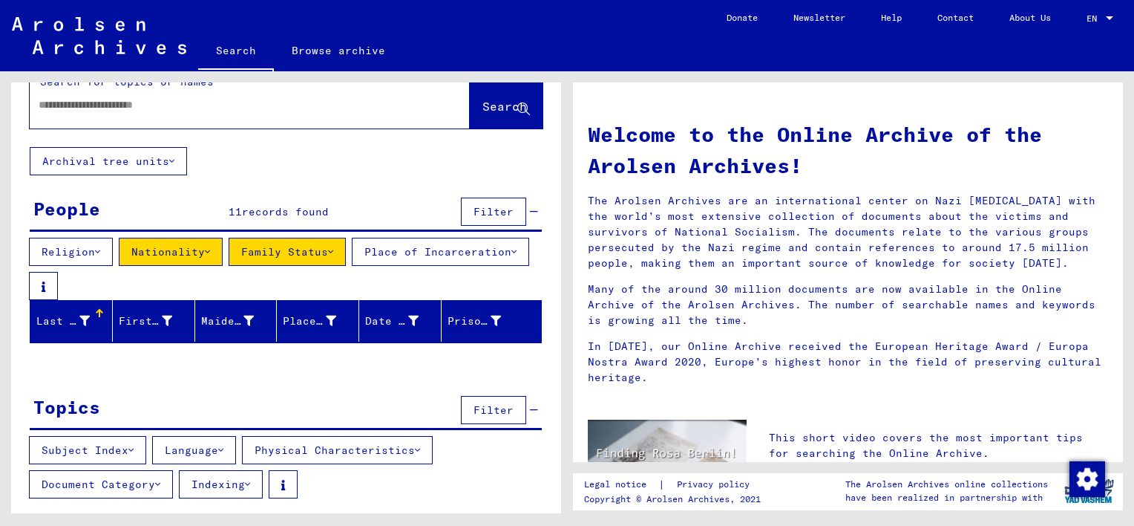
scroll to position [72, 0]
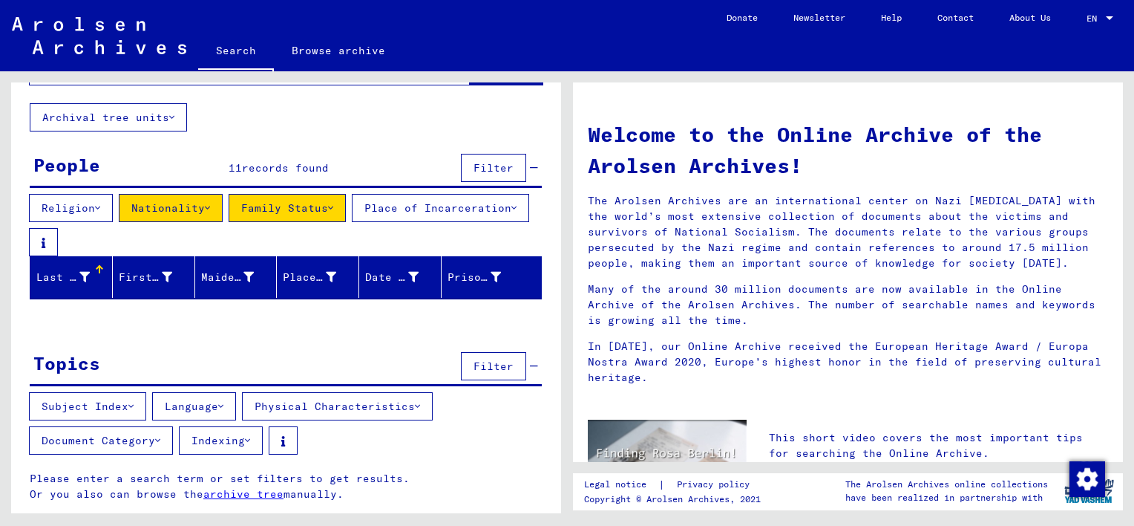
click at [137, 406] on button "Subject Index" at bounding box center [87, 406] width 117 height 28
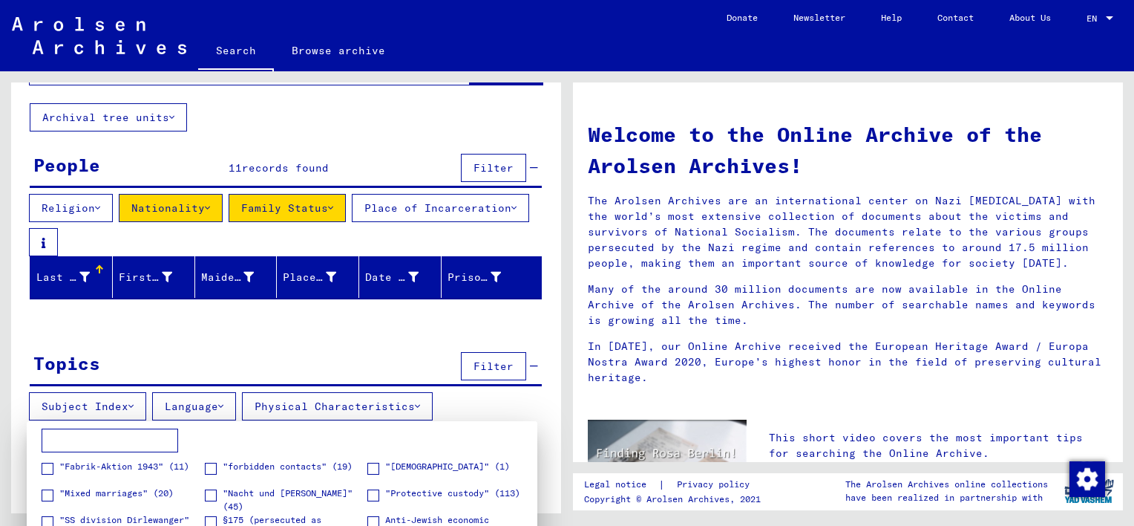
click at [171, 349] on div at bounding box center [567, 263] width 1134 height 526
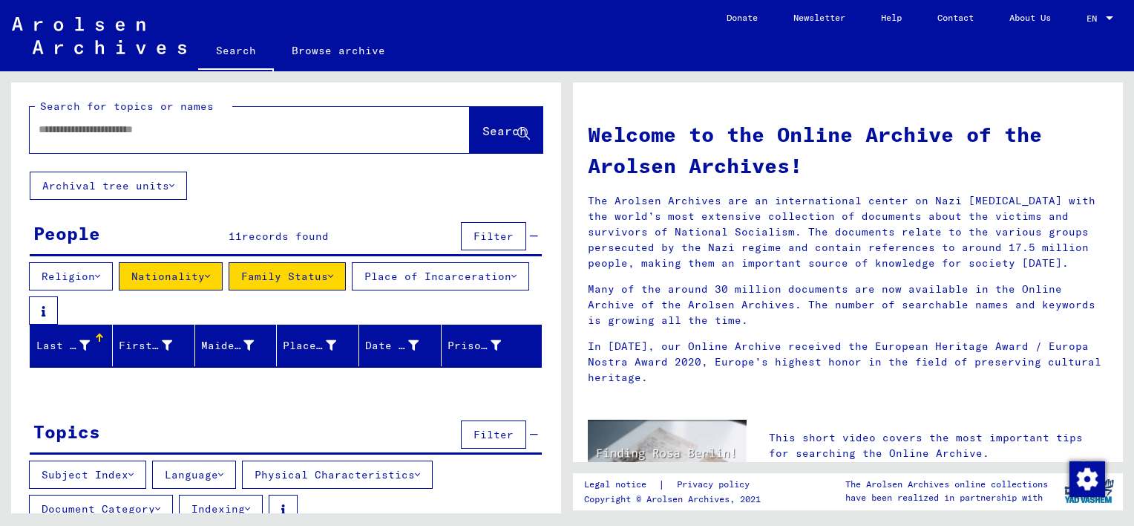
scroll to position [0, 0]
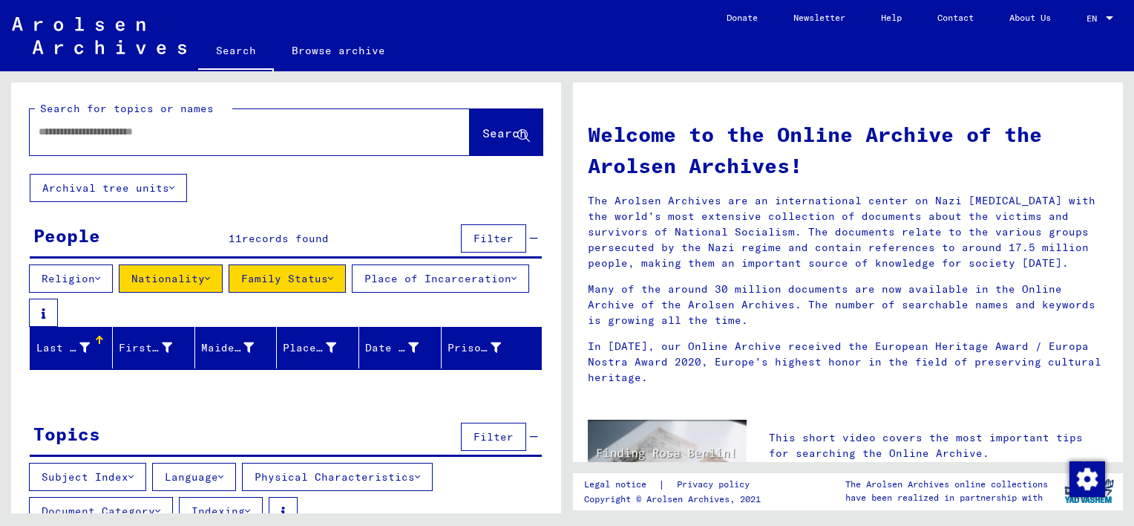
click at [66, 143] on div at bounding box center [228, 131] width 396 height 33
click at [49, 133] on input "text" at bounding box center [232, 132] width 387 height 16
type input "**********"
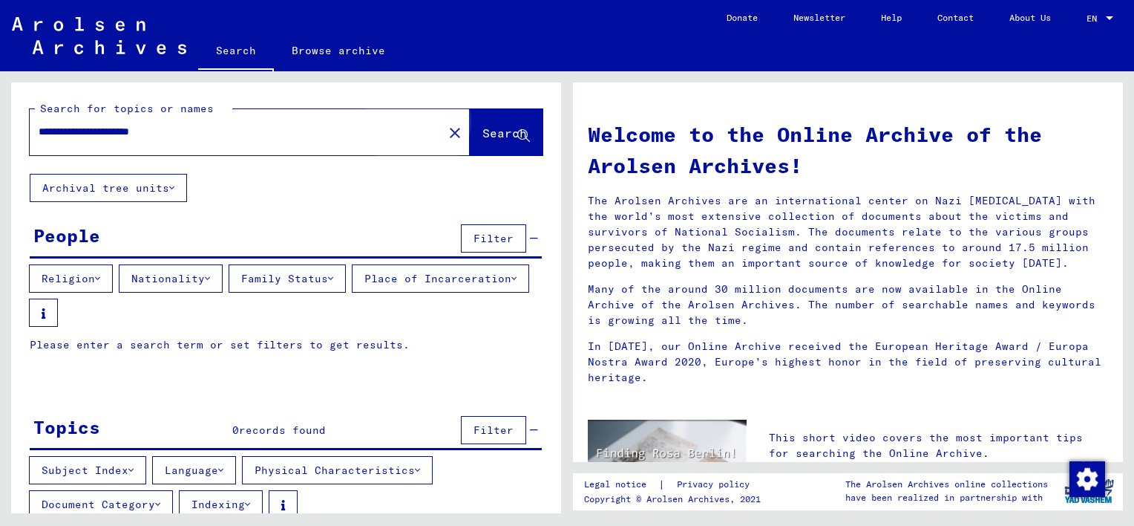
click at [483, 140] on span "Search" at bounding box center [507, 134] width 48 height 16
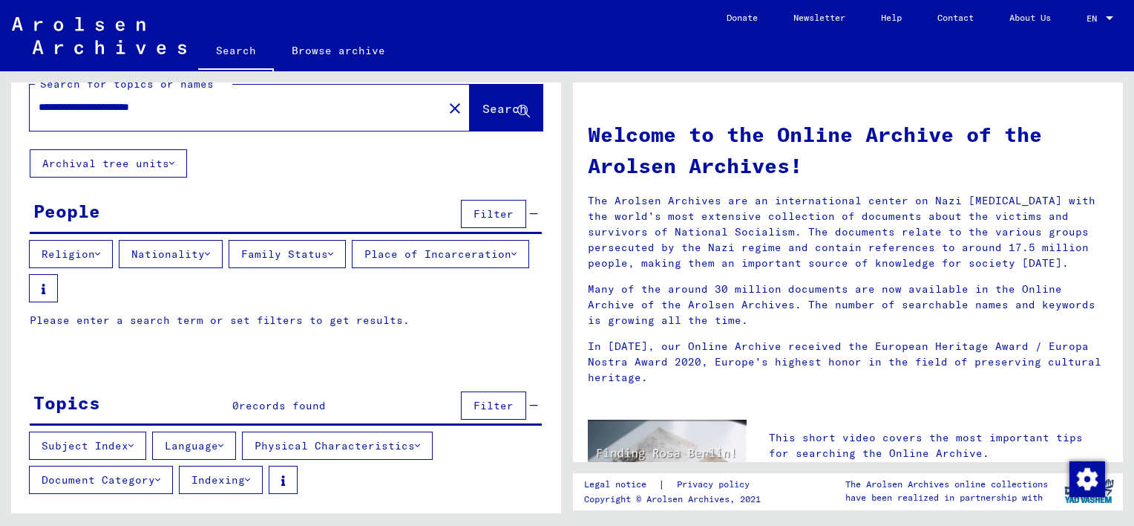
scroll to position [65, 0]
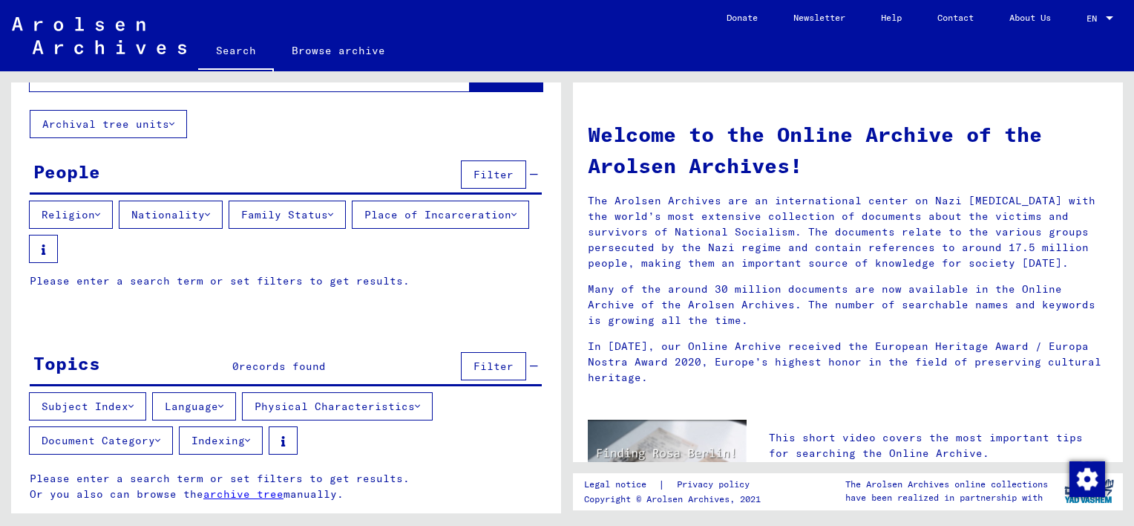
click at [213, 211] on button "Nationality" at bounding box center [171, 214] width 104 height 28
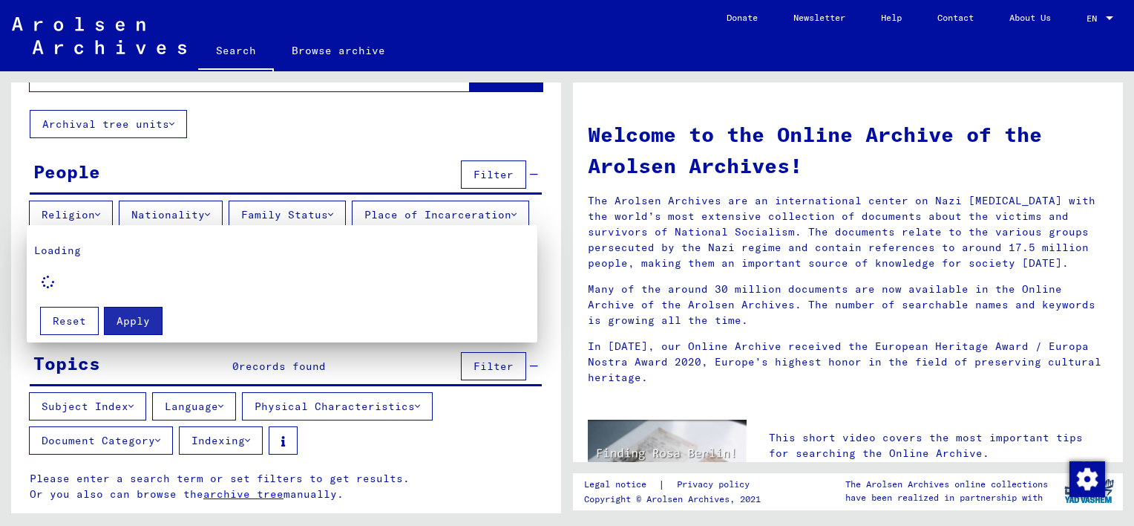
click at [558, 91] on div at bounding box center [567, 263] width 1134 height 526
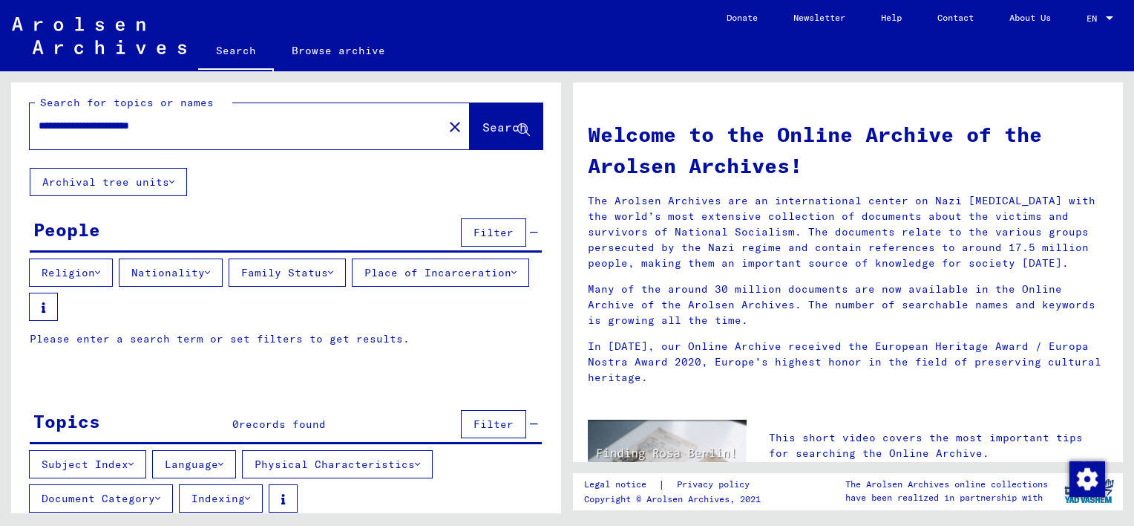
scroll to position [0, 0]
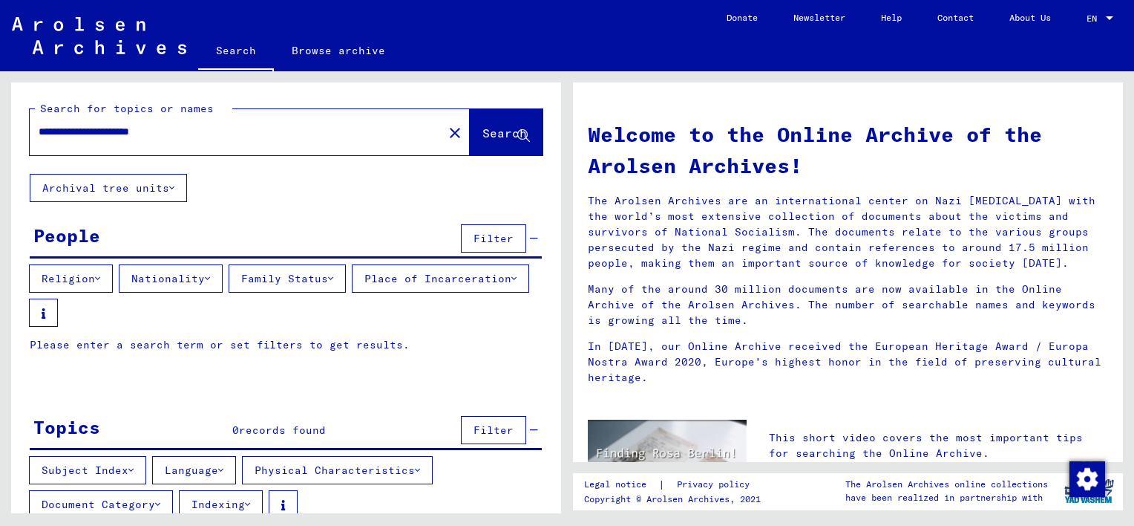
click at [446, 131] on mat-icon "close" at bounding box center [455, 133] width 18 height 18
click at [41, 137] on input "text" at bounding box center [232, 132] width 387 height 16
type input "**********"
click at [498, 134] on span "Search" at bounding box center [505, 132] width 45 height 15
click at [500, 132] on span "Search" at bounding box center [505, 132] width 45 height 15
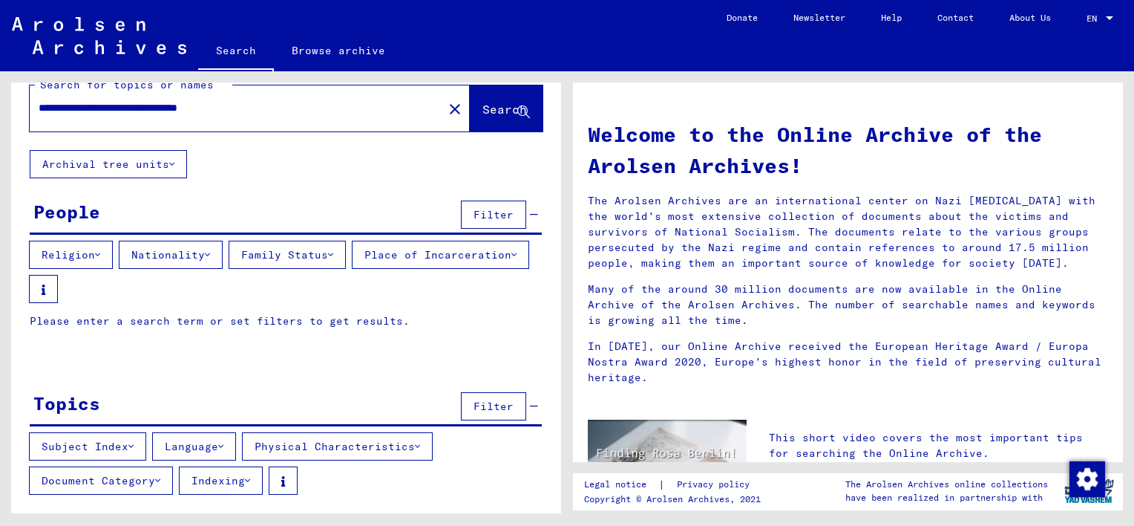
scroll to position [65, 0]
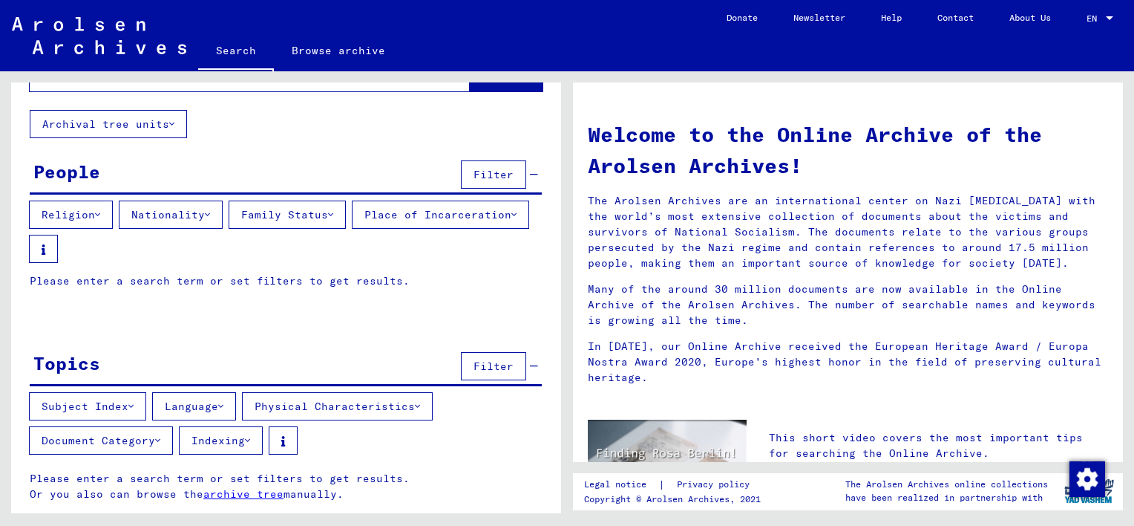
click at [250, 441] on icon at bounding box center [247, 440] width 5 height 10
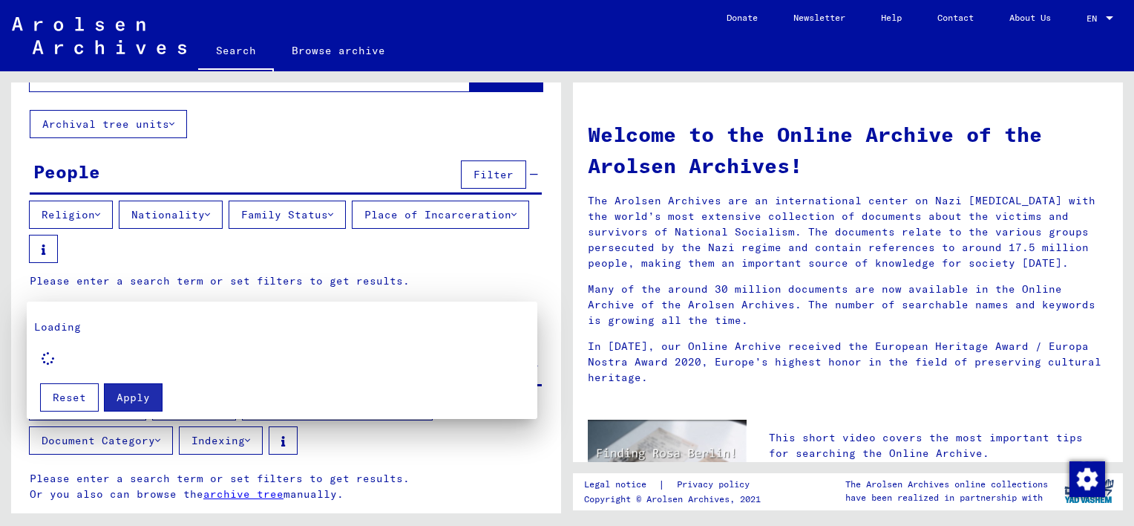
click at [160, 440] on div at bounding box center [567, 263] width 1134 height 526
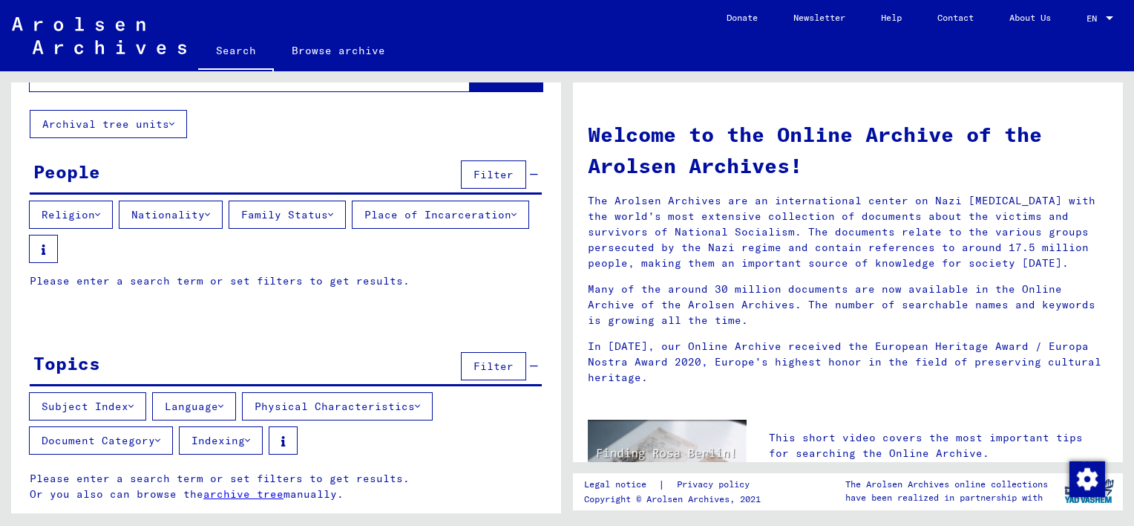
click at [160, 439] on icon at bounding box center [157, 440] width 5 height 10
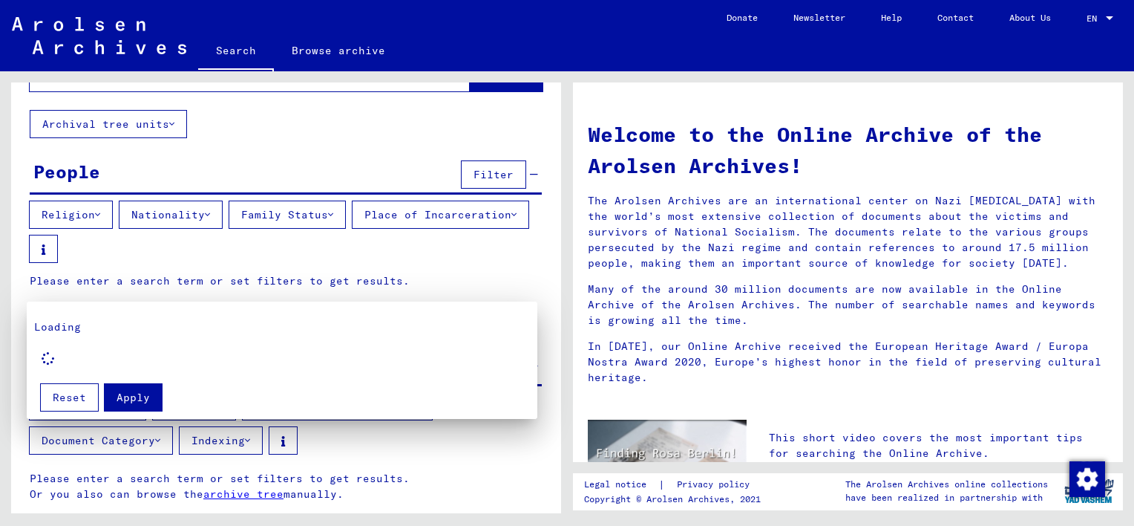
click at [282, 376] on div "Apply Reset" at bounding box center [282, 392] width 496 height 39
click at [1122, 451] on div at bounding box center [567, 263] width 1134 height 526
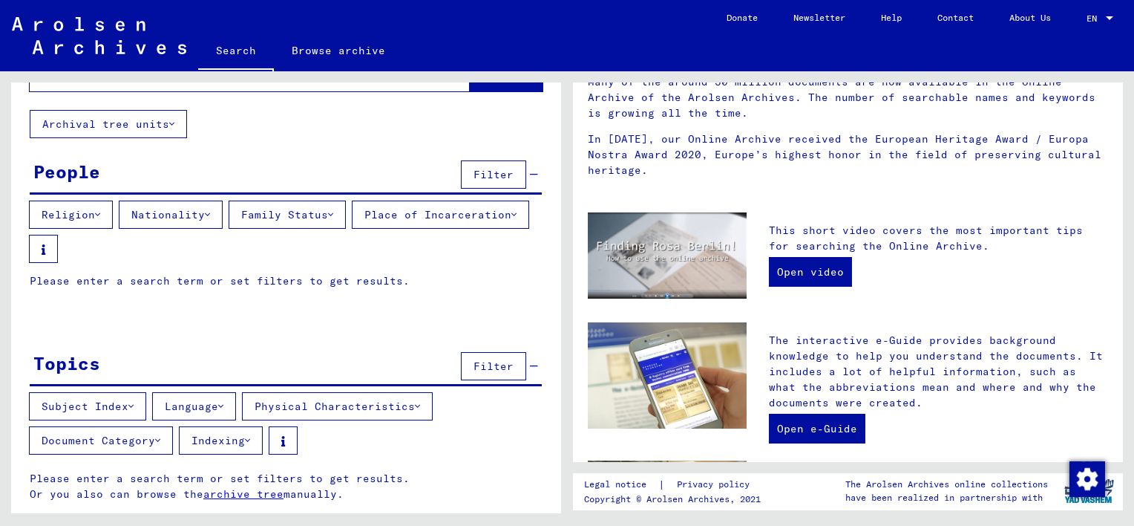
scroll to position [223, 0]
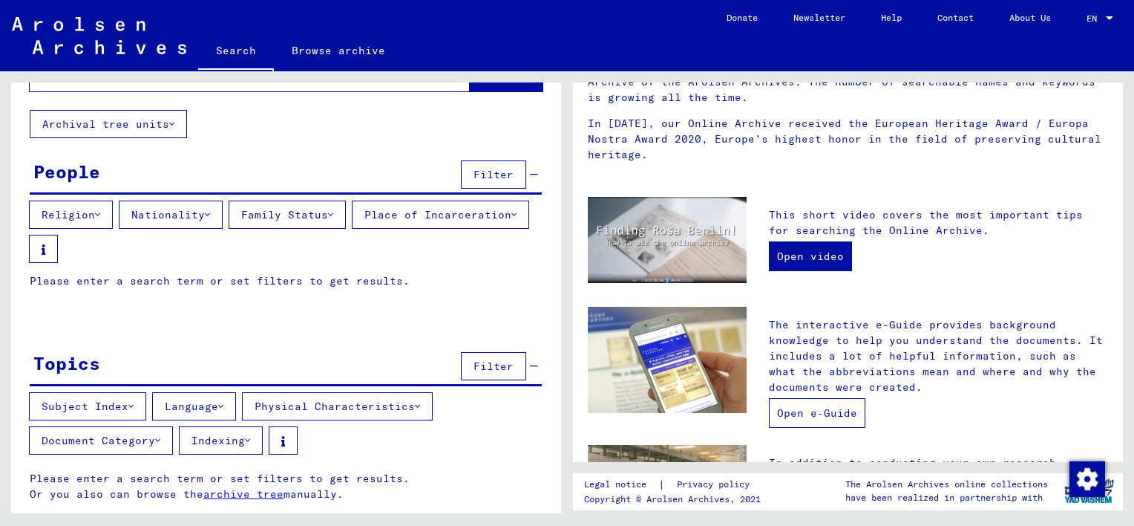
click at [790, 416] on link "Open e-Guide" at bounding box center [817, 413] width 97 height 30
